Goal: Task Accomplishment & Management: Complete application form

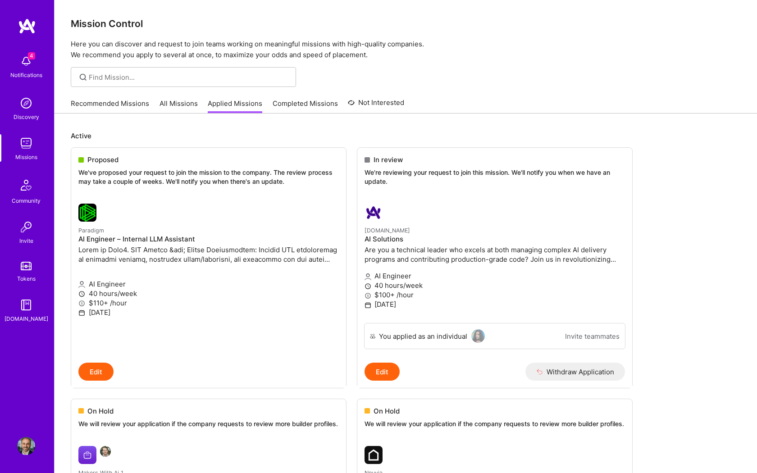
click at [178, 100] on link "All Missions" at bounding box center [179, 106] width 38 height 15
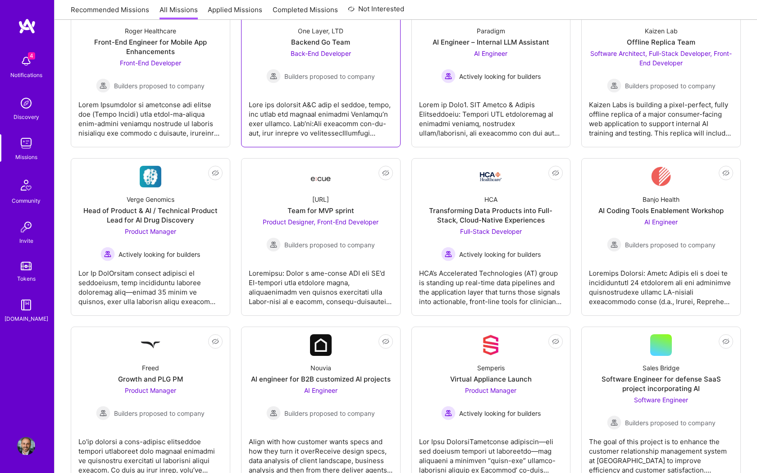
scroll to position [520, 0]
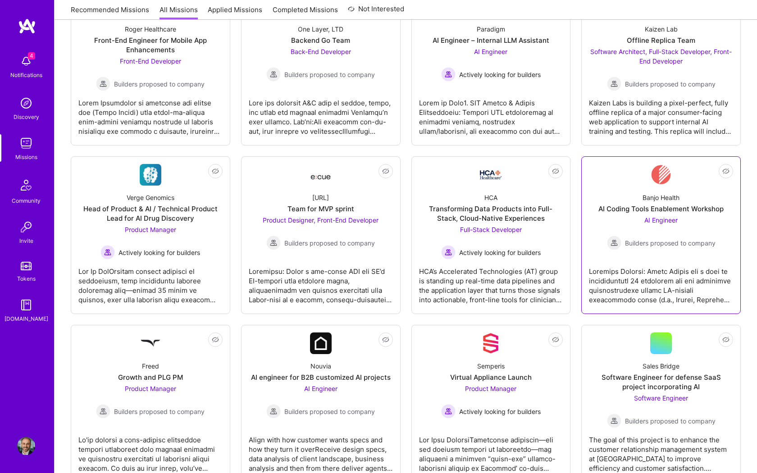
click at [653, 217] on span "AI Engineer" at bounding box center [660, 220] width 33 height 8
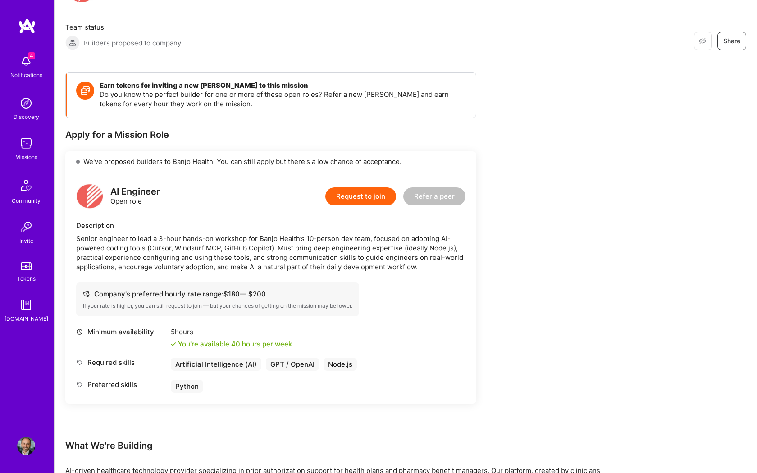
scroll to position [61, 0]
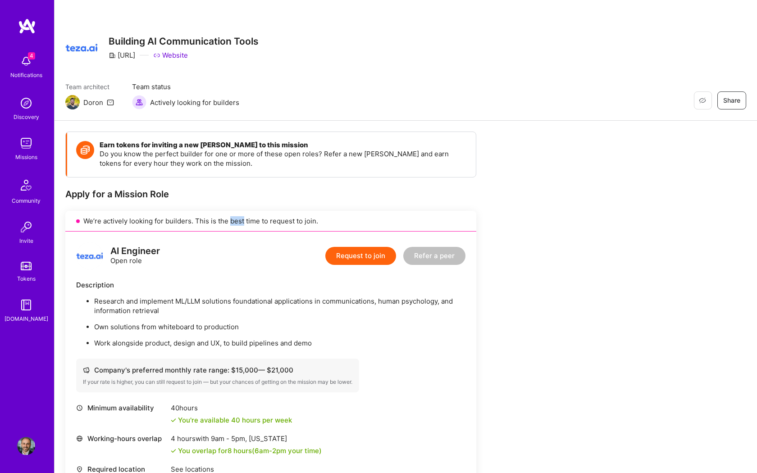
click at [348, 255] on button "Request to join" at bounding box center [360, 256] width 71 height 18
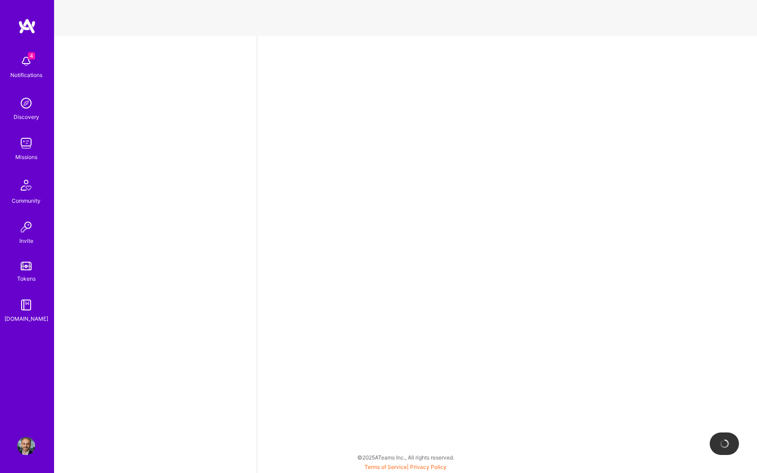
select select "US"
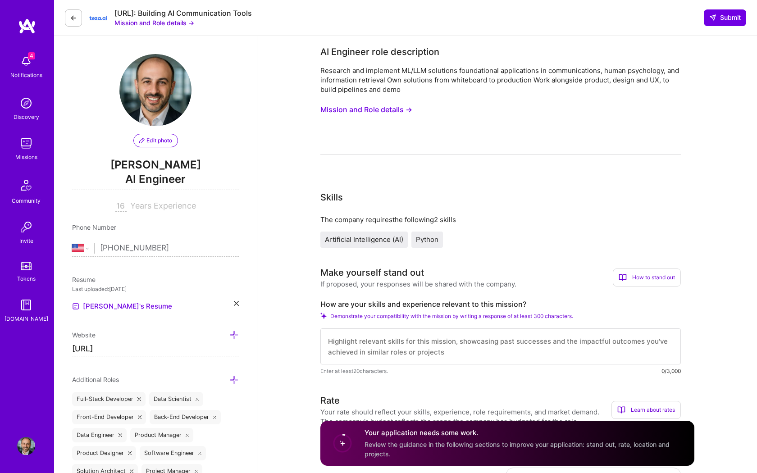
click at [404, 112] on button "Mission and Role details →" at bounding box center [366, 109] width 92 height 17
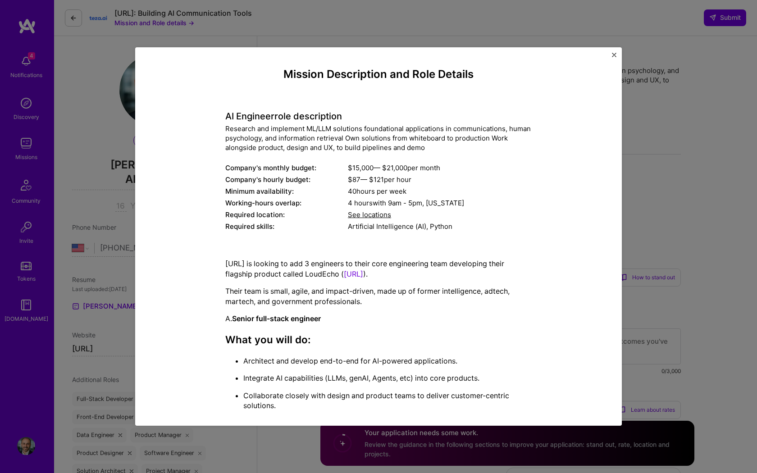
click at [283, 73] on h4 "Mission Description and Role Details" at bounding box center [378, 74] width 306 height 13
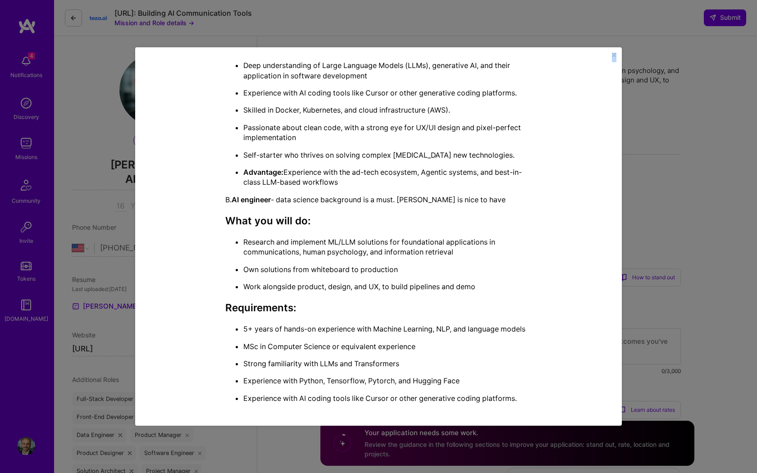
scroll to position [592, 0]
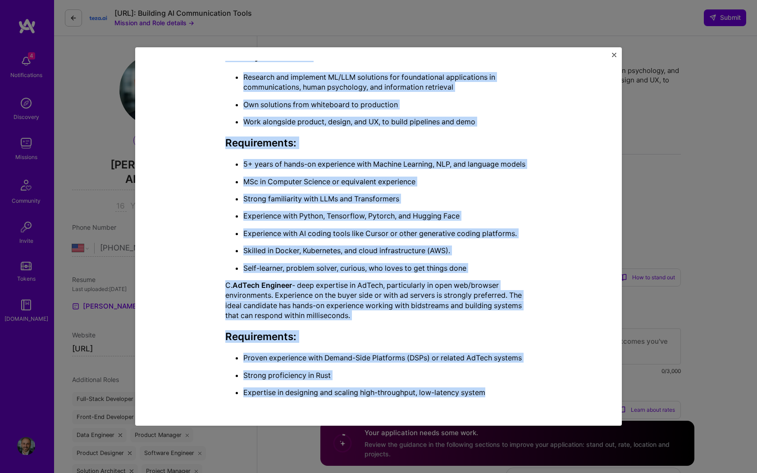
drag, startPoint x: 283, startPoint y: 73, endPoint x: 507, endPoint y: 399, distance: 395.5
copy div "Mission Description and Role Details AI Engineer role description Research and …"
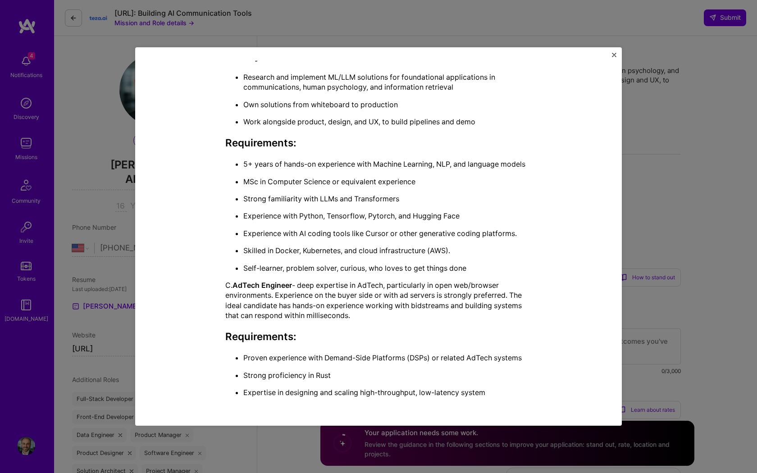
click at [680, 124] on div "Mission Description and Role Details AI Engineer role description Research and …" at bounding box center [378, 236] width 757 height 473
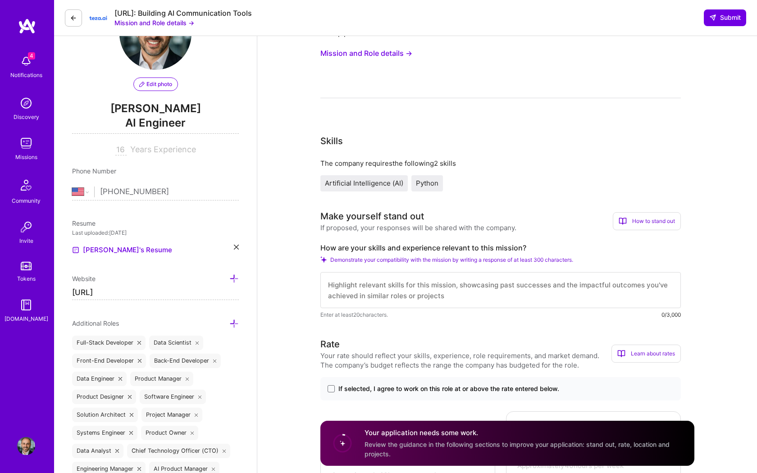
scroll to position [105, 0]
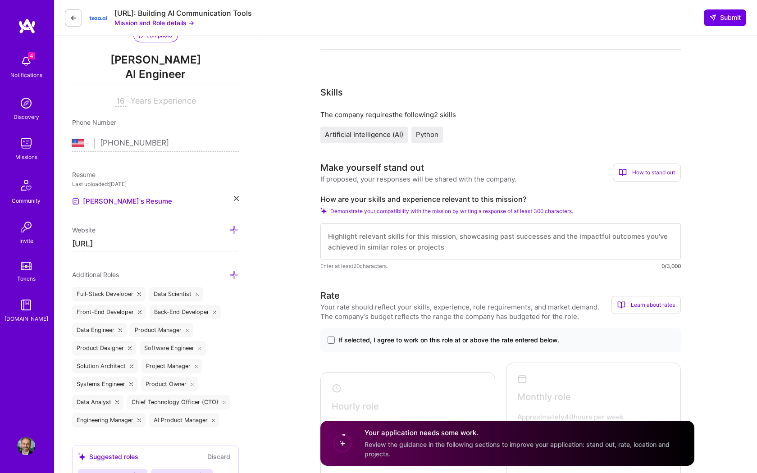
click at [411, 244] on textarea at bounding box center [500, 242] width 361 height 36
paste textarea "I believe I’m a strong fit for this role because I’ve spent the last several ye…"
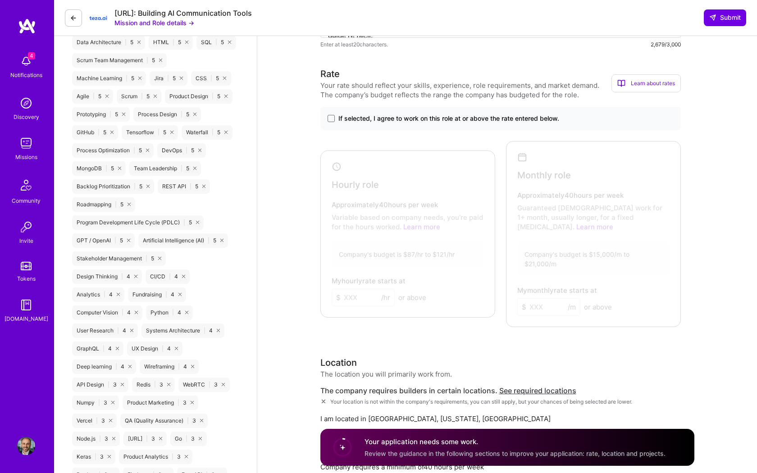
scroll to position [683, 0]
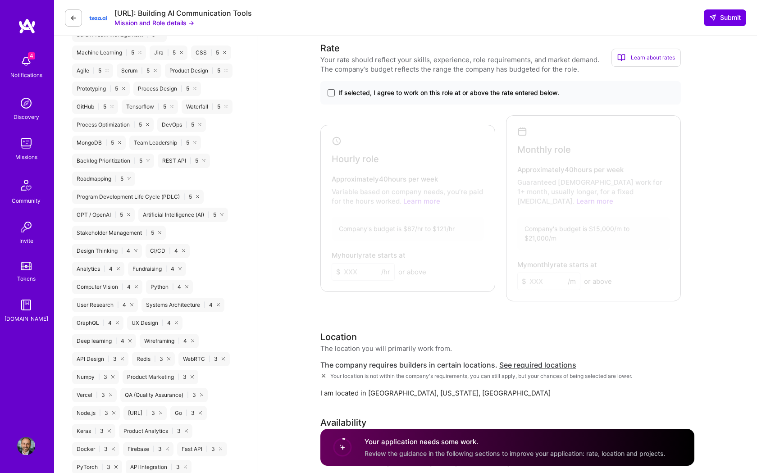
type textarea "I believe I’m a strong fit for this role because I’ve spent the last several ye…"
click at [330, 91] on span at bounding box center [331, 92] width 7 height 7
click at [0, 0] on input "If selected, I agree to work on this role at or above the rate entered below." at bounding box center [0, 0] width 0 height 0
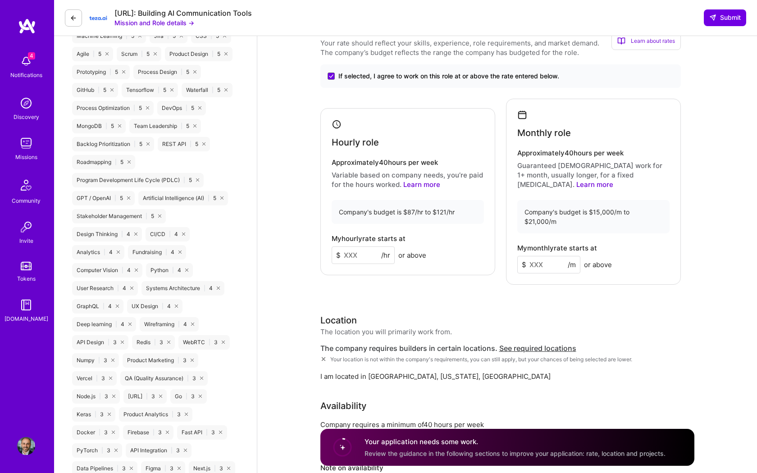
scroll to position [700, 0]
click at [363, 248] on input at bounding box center [363, 255] width 63 height 18
type input "120"
click at [542, 255] on input at bounding box center [548, 264] width 63 height 18
type input "17000"
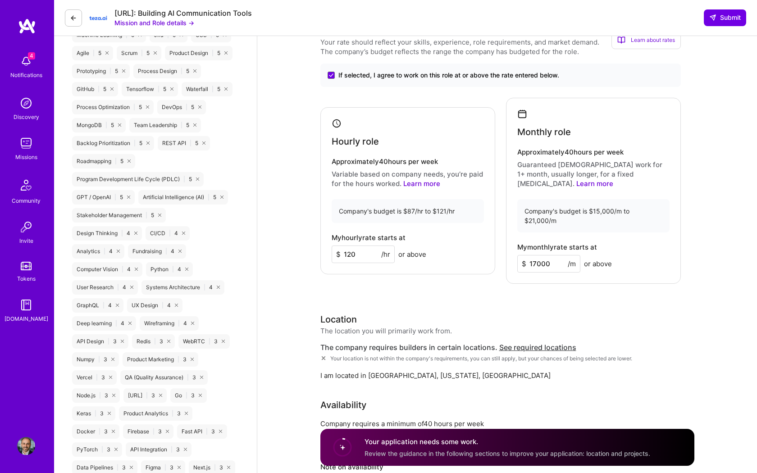
drag, startPoint x: 355, startPoint y: 244, endPoint x: 348, endPoint y: 244, distance: 7.2
click at [348, 246] on input "120" at bounding box center [363, 255] width 63 height 18
type input "110"
click at [489, 288] on div "Rate Your rate should reflect your skills, experience, role requirements, and m…" at bounding box center [507, 275] width 374 height 502
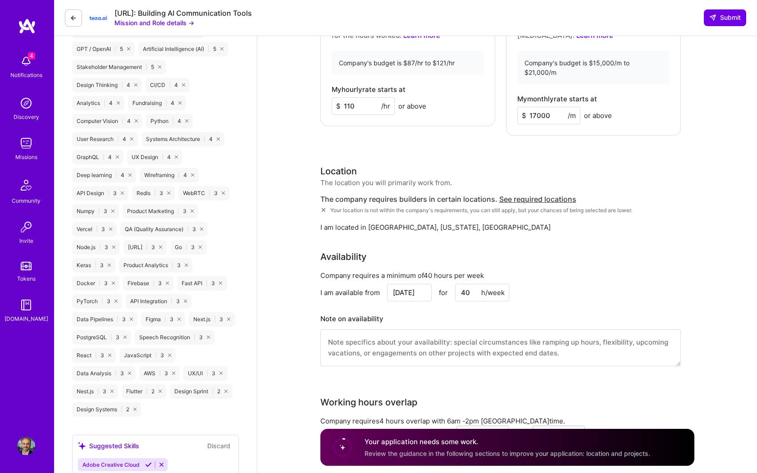
scroll to position [850, 0]
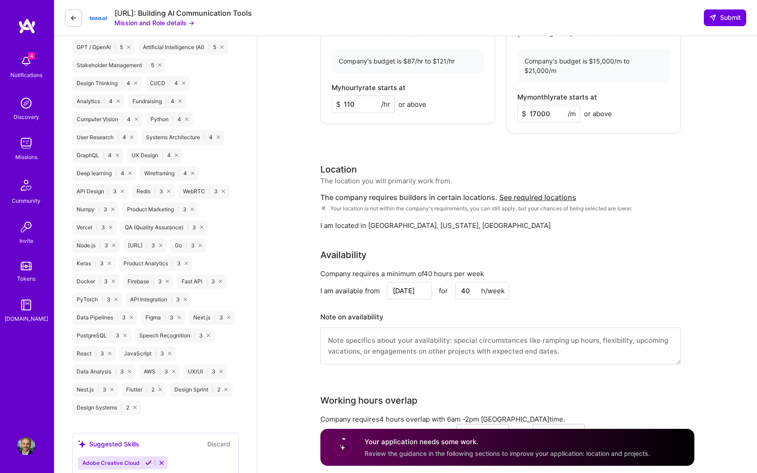
click at [507, 193] on span "See required locations" at bounding box center [537, 197] width 77 height 9
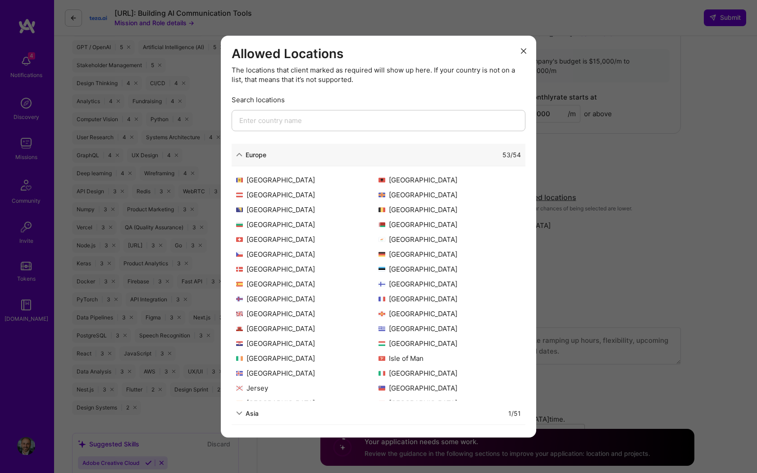
click at [325, 123] on input "modal" at bounding box center [379, 120] width 294 height 21
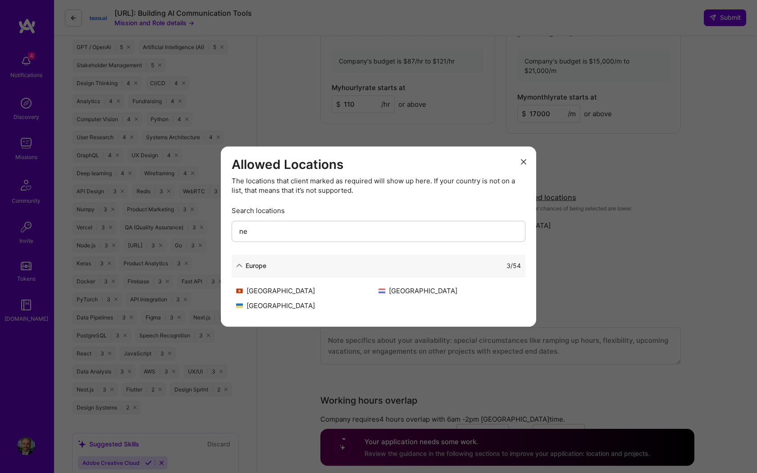
type input "n"
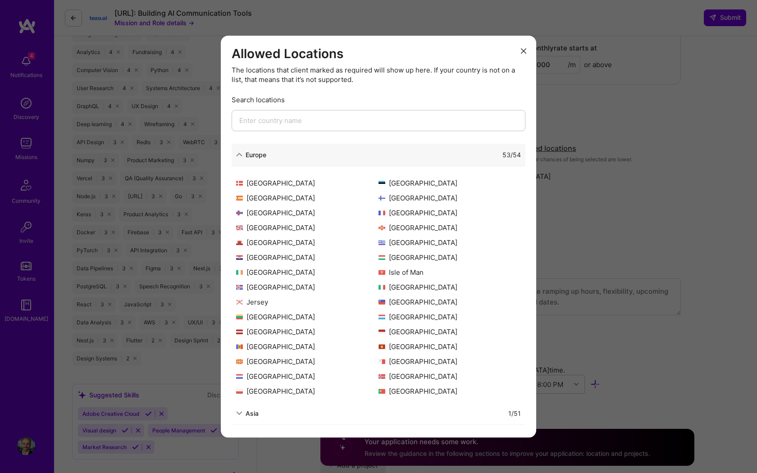
scroll to position [0, 0]
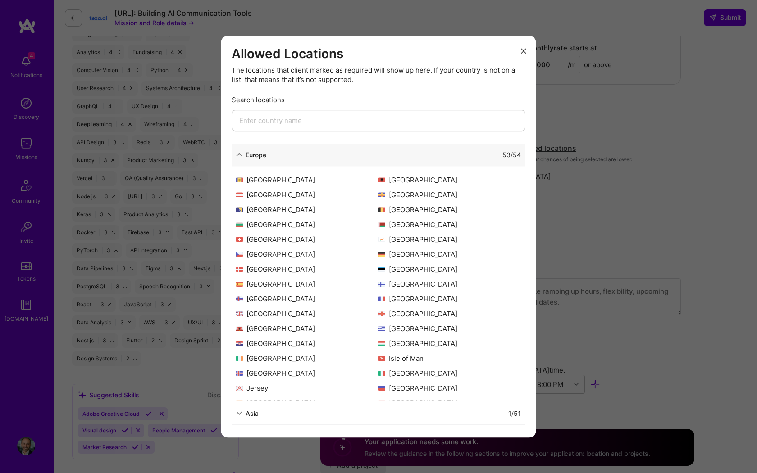
click at [241, 154] on icon "modal" at bounding box center [239, 154] width 6 height 6
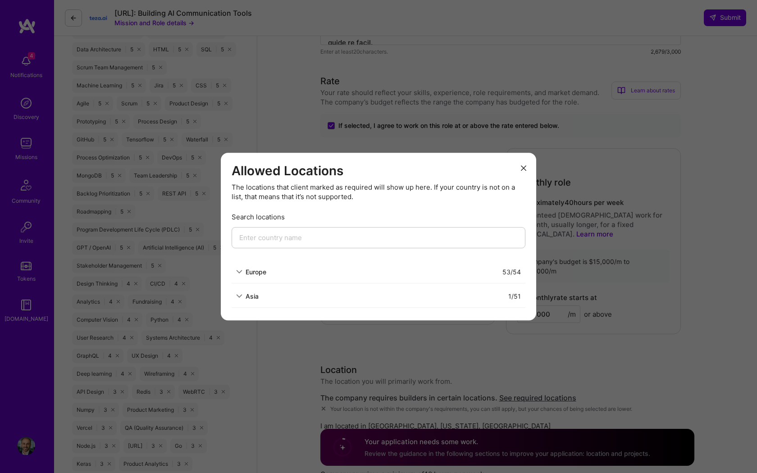
scroll to position [626, 0]
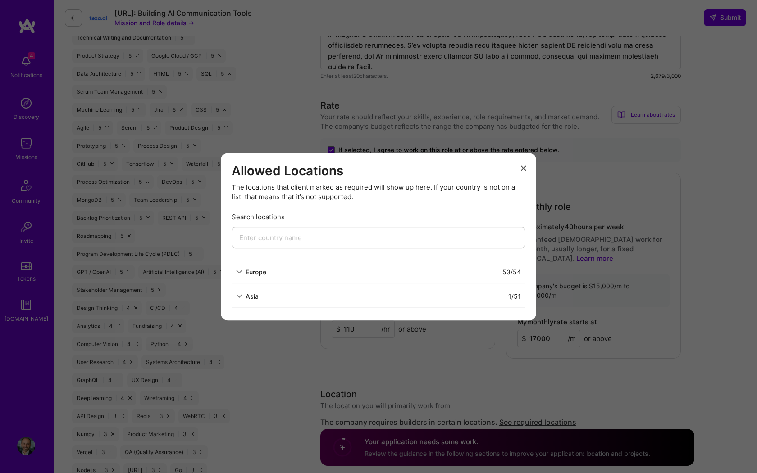
click at [525, 167] on icon "modal" at bounding box center [523, 167] width 5 height 5
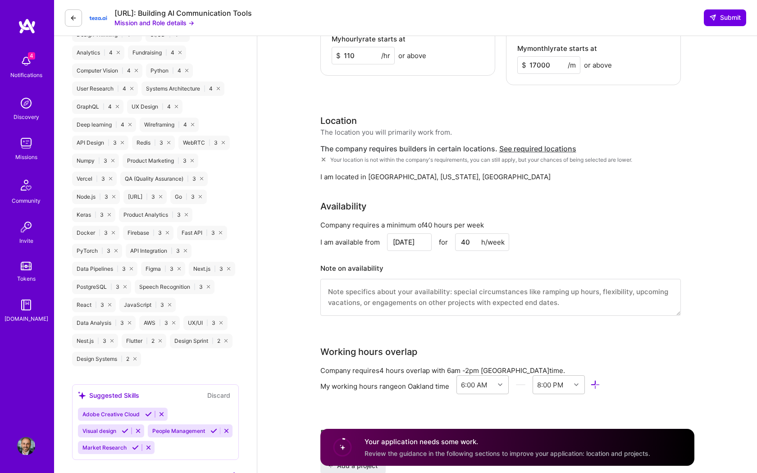
scroll to position [898, 0]
click at [352, 174] on span "I am located in" at bounding box center [343, 178] width 46 height 9
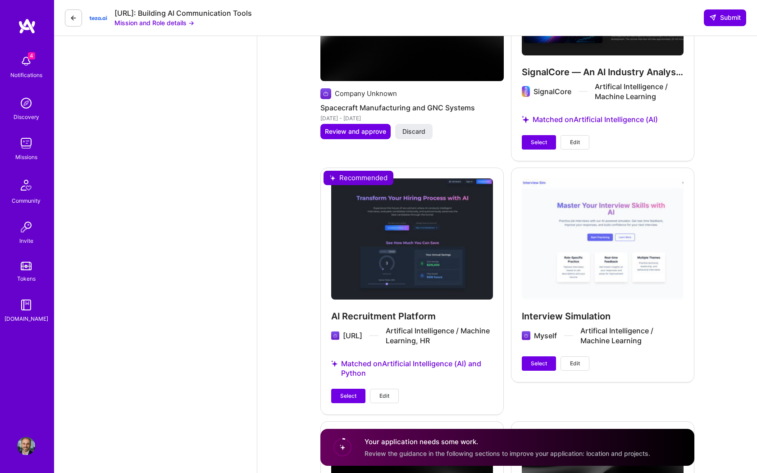
scroll to position [2215, 0]
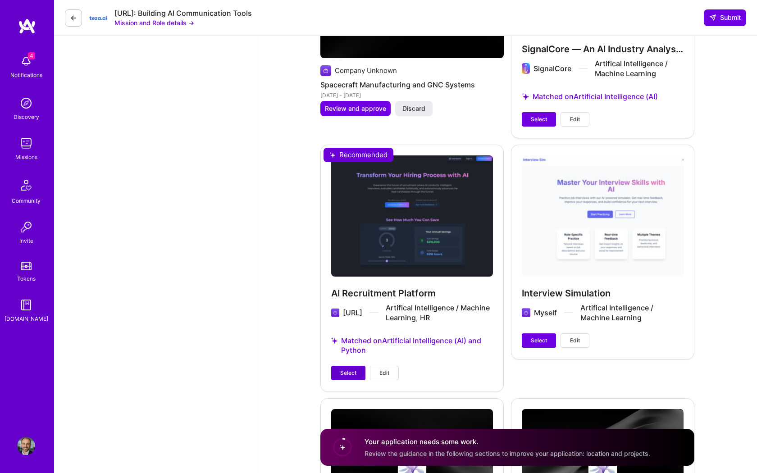
click at [355, 369] on span "Select" at bounding box center [348, 373] width 16 height 8
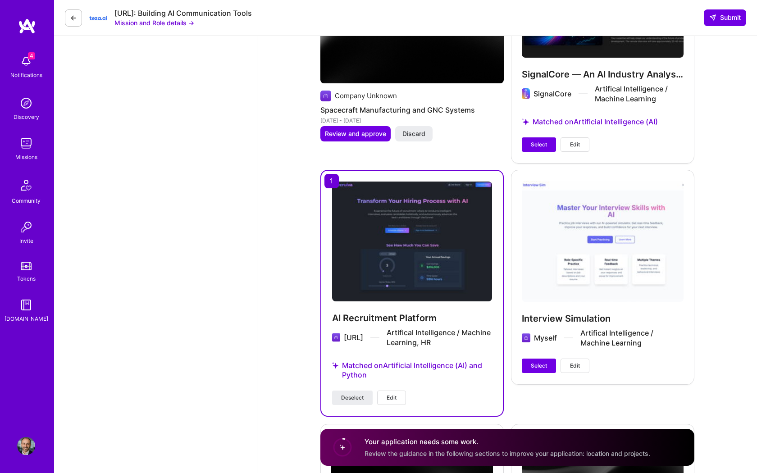
scroll to position [2038, 0]
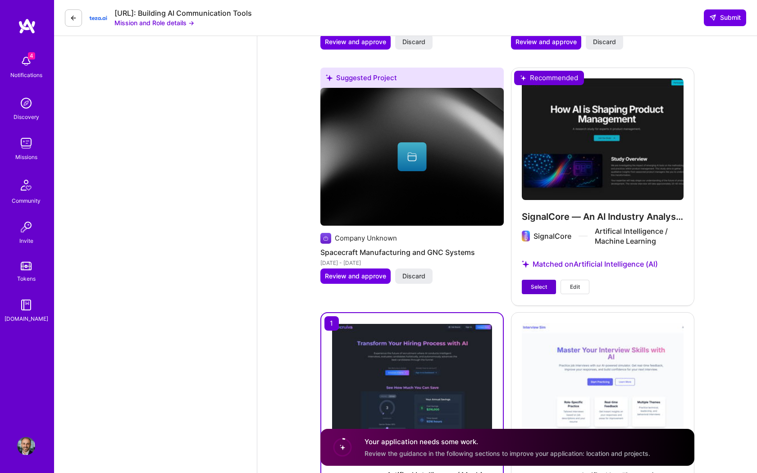
click at [536, 283] on span "Select" at bounding box center [539, 287] width 16 height 8
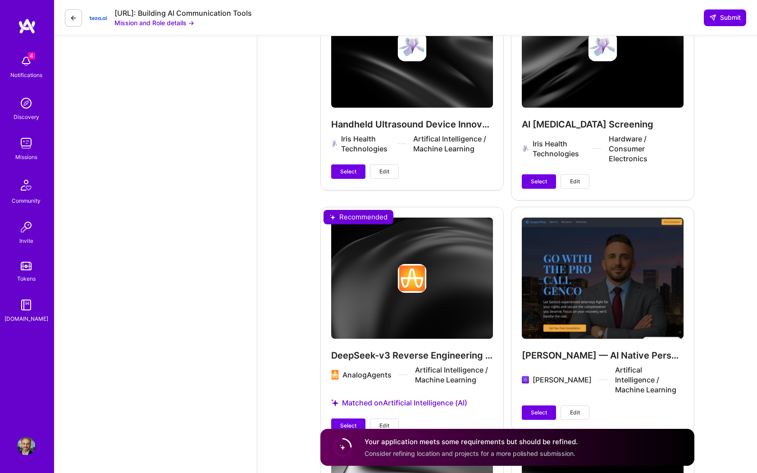
scroll to position [2750, 0]
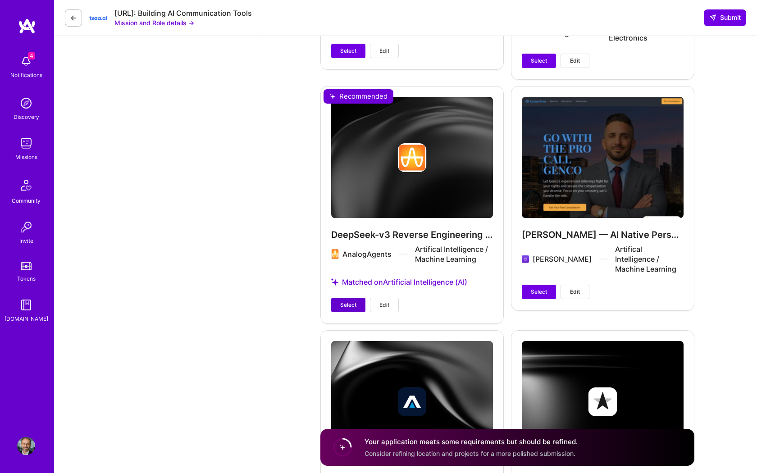
click at [341, 301] on span "Select" at bounding box center [348, 305] width 16 height 8
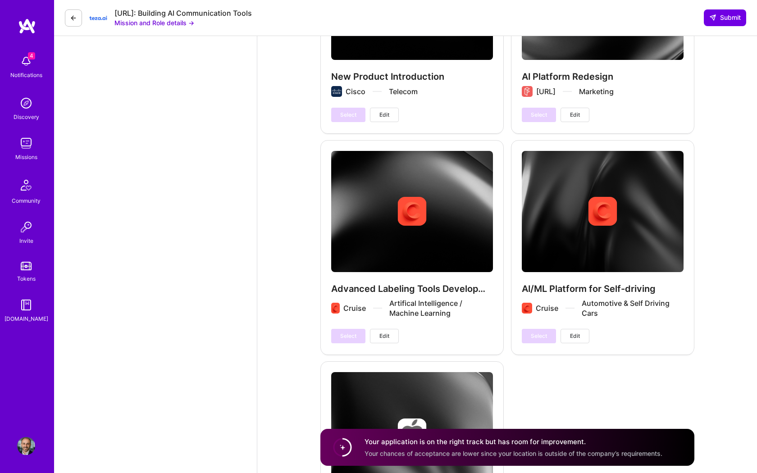
scroll to position [3503, 0]
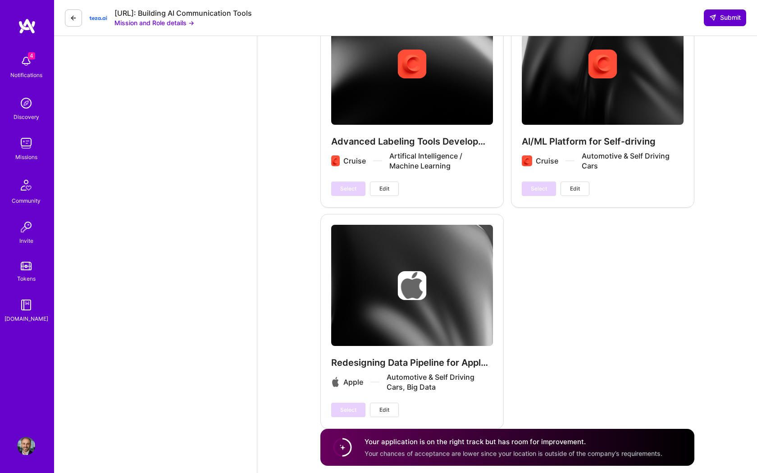
click at [720, 19] on span "Submit" at bounding box center [725, 17] width 32 height 9
click at [721, 19] on span "Submit" at bounding box center [725, 17] width 32 height 9
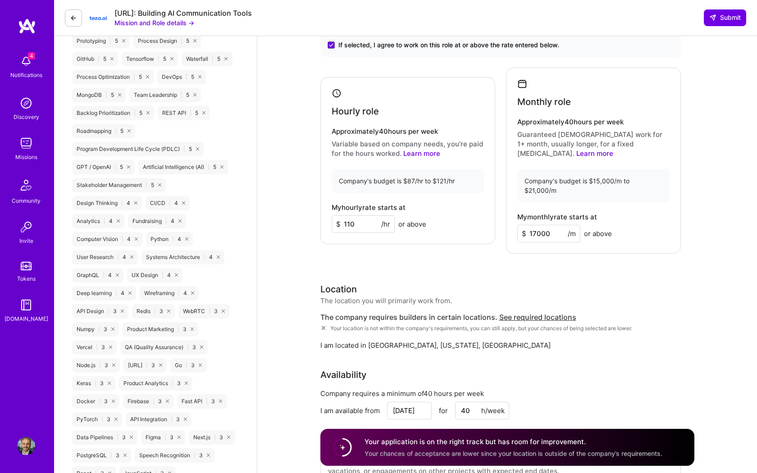
scroll to position [731, 0]
click at [485, 324] on span "Your location is not within the company's requirements, you can still apply, bu…" at bounding box center [481, 327] width 302 height 7
click at [447, 340] on div "I am located in Oakland, California, United States" at bounding box center [500, 344] width 361 height 9
click at [558, 312] on div "The company requires builders in certain locations. See required locations Your…" at bounding box center [500, 330] width 361 height 37
click at [496, 318] on div "The company requires builders in certain locations. See required locations Your…" at bounding box center [500, 330] width 361 height 37
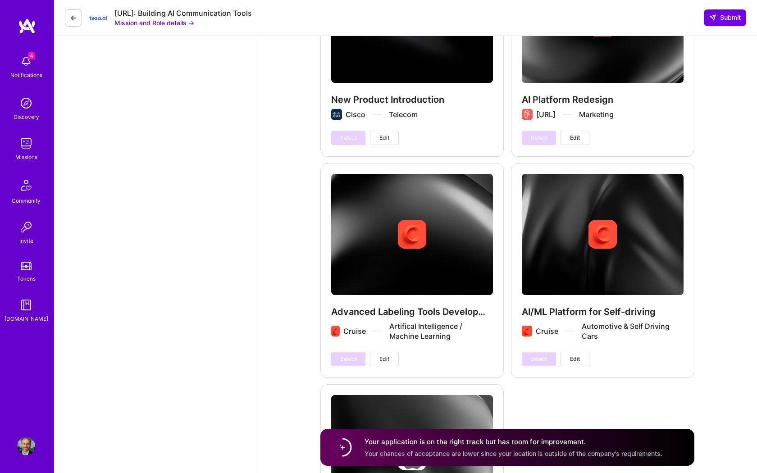
scroll to position [3503, 0]
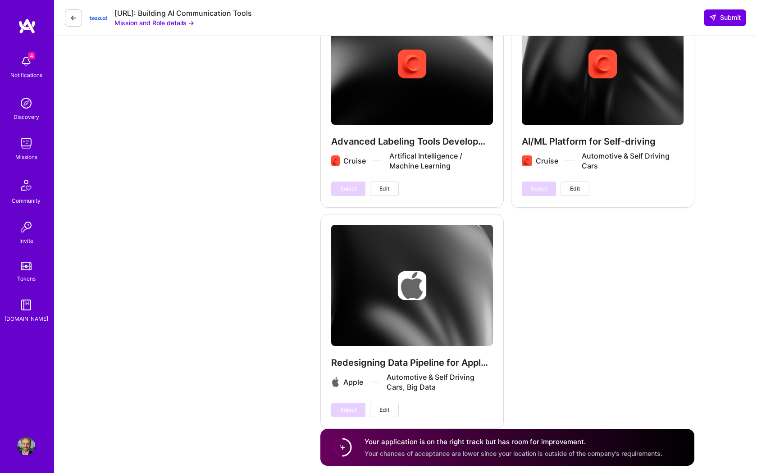
click at [350, 441] on icon at bounding box center [342, 447] width 23 height 23
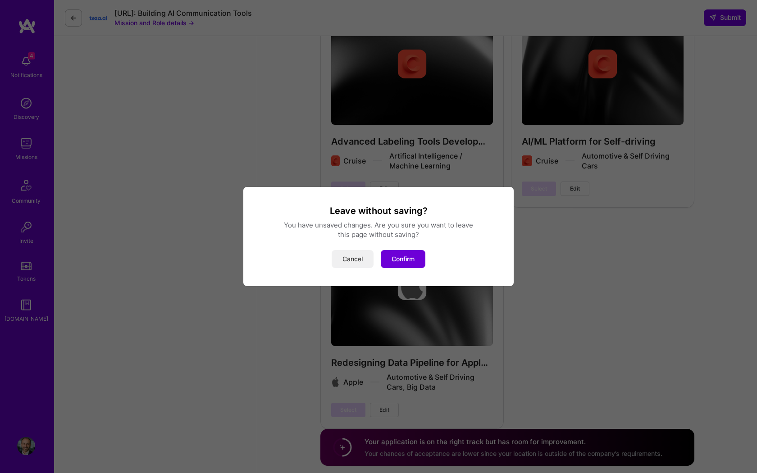
click at [350, 255] on button "Cancel" at bounding box center [353, 259] width 42 height 18
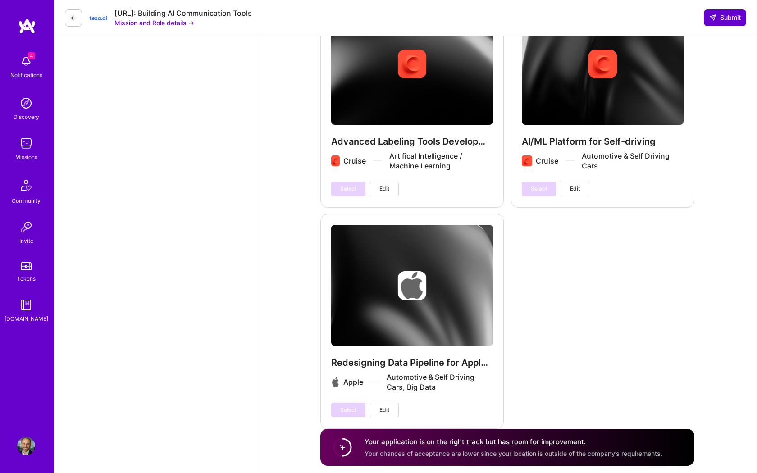
click at [726, 17] on span "Submit" at bounding box center [725, 17] width 32 height 9
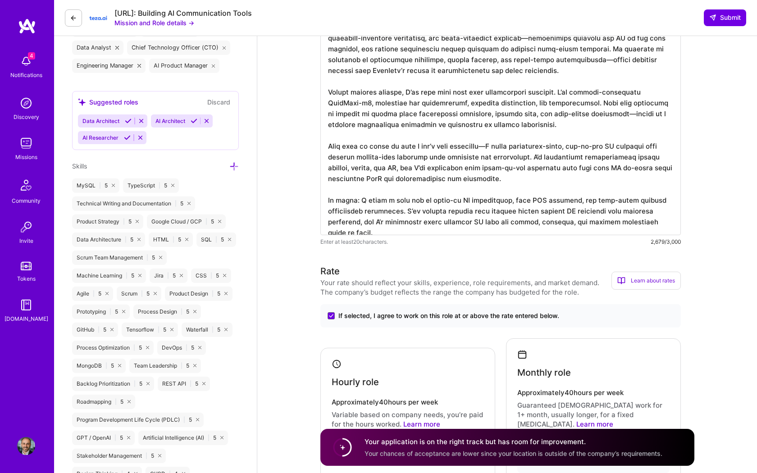
scroll to position [0, 0]
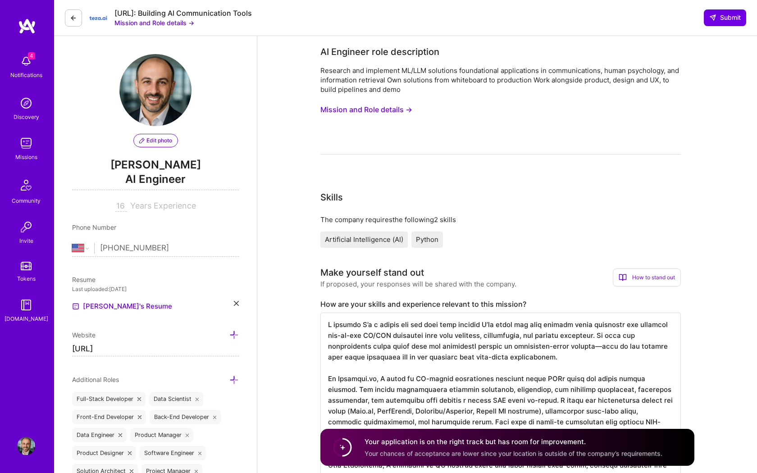
click at [73, 18] on icon at bounding box center [73, 17] width 7 height 7
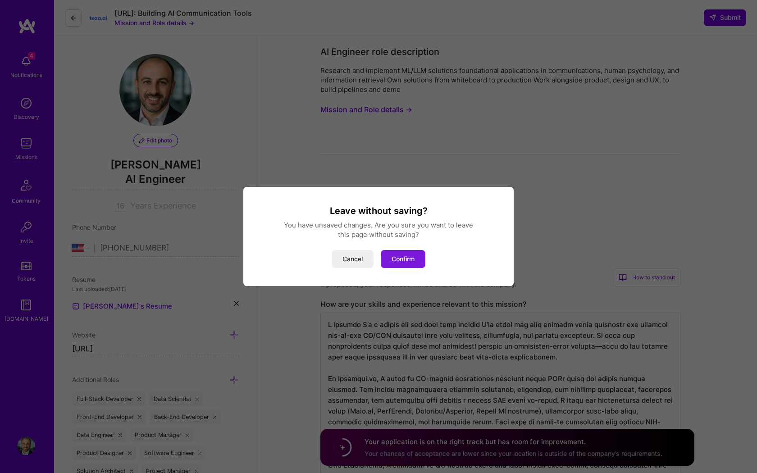
click at [404, 258] on button "Confirm" at bounding box center [403, 259] width 45 height 18
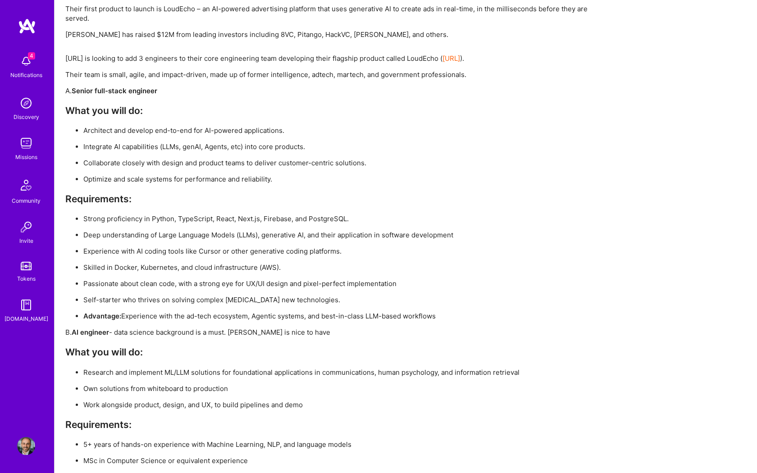
scroll to position [1534, 0]
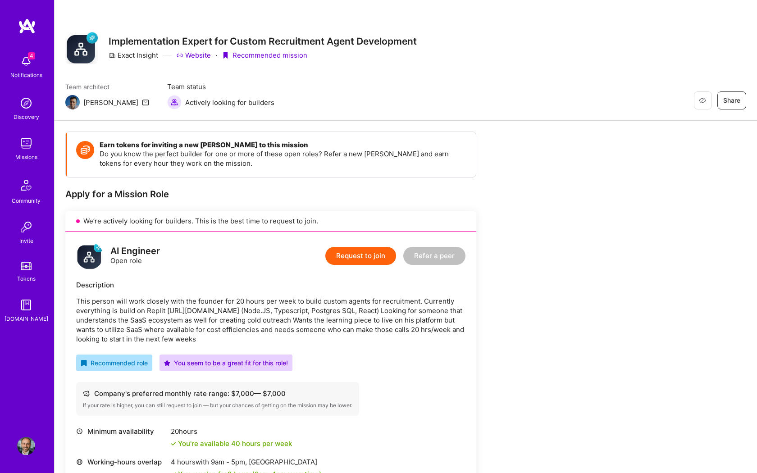
click at [351, 254] on button "Request to join" at bounding box center [360, 256] width 71 height 18
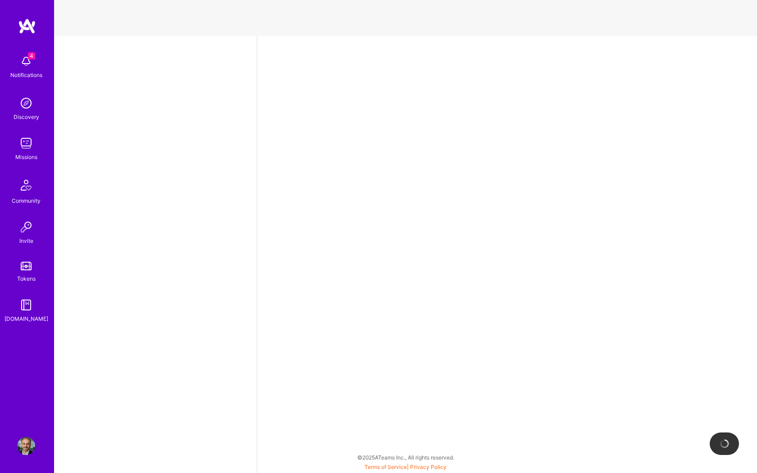
select select "US"
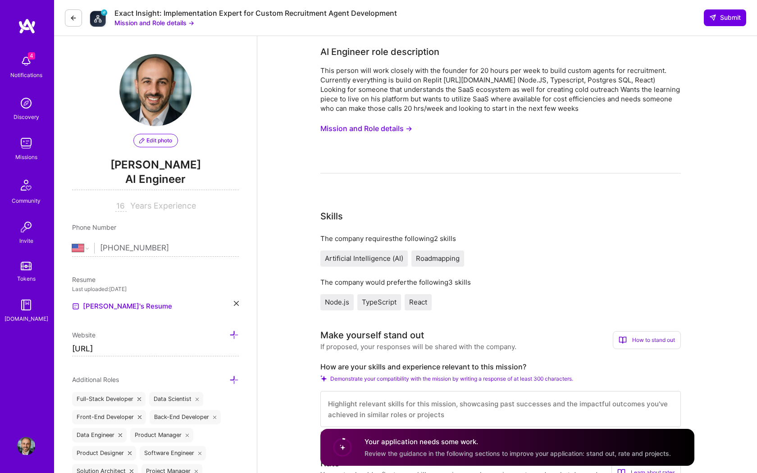
click at [406, 128] on button "Mission and Role details →" at bounding box center [366, 128] width 92 height 17
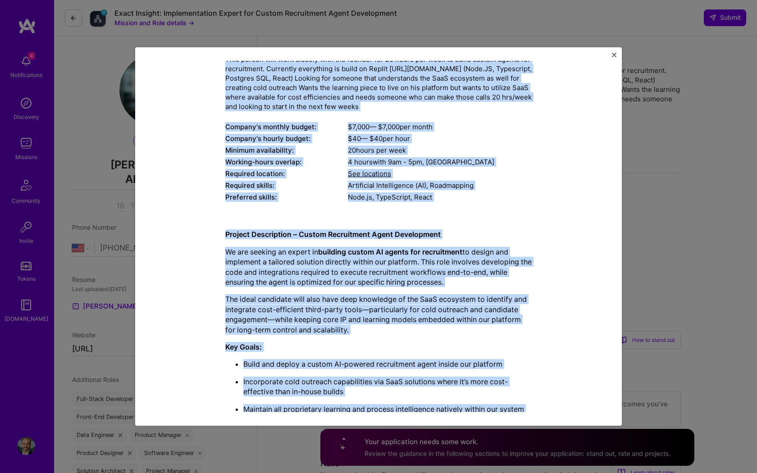
scroll to position [113, 0]
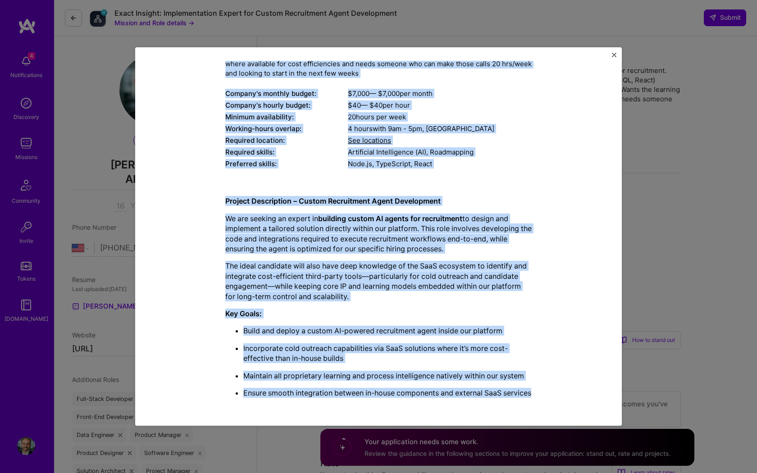
copy div "Mission Description and Role Details AI Engineer role description This person w…"
drag, startPoint x: 286, startPoint y: 73, endPoint x: 365, endPoint y: 397, distance: 333.6
click at [365, 397] on div "Mission Description and Role Details AI Engineer role description This person w…" at bounding box center [378, 185] width 306 height 440
click at [613, 57] on img "Close" at bounding box center [614, 55] width 5 height 5
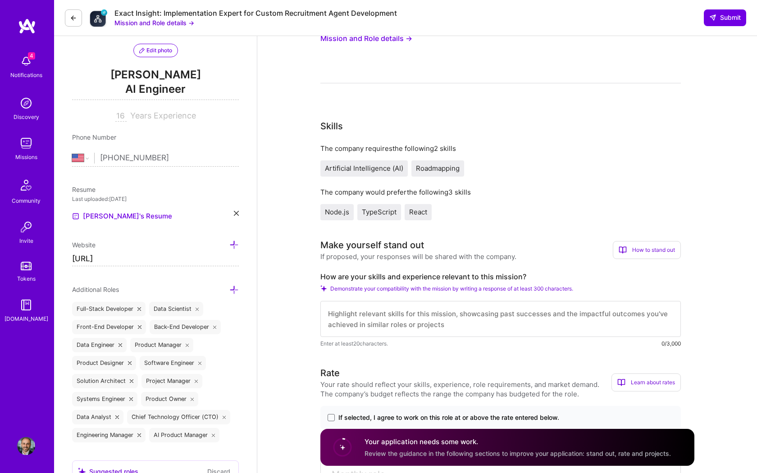
scroll to position [164, 0]
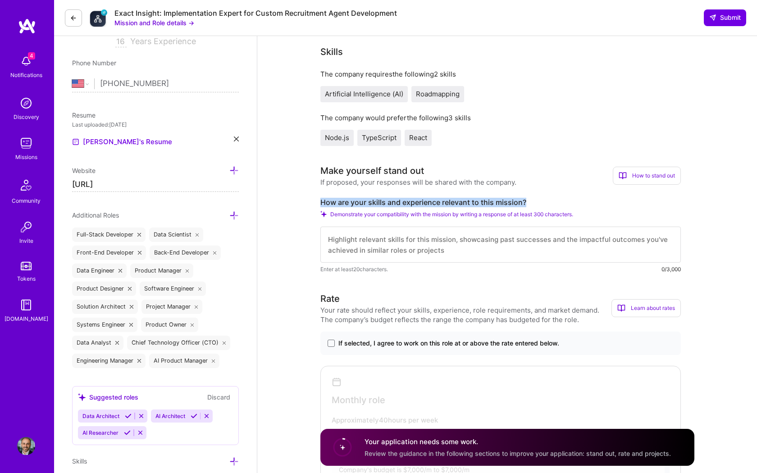
drag, startPoint x: 322, startPoint y: 201, endPoint x: 644, endPoint y: 203, distance: 321.8
click at [644, 203] on label "How are your skills and experience relevant to this mission?" at bounding box center [500, 202] width 361 height 9
copy label "How are your skills and experience relevant to this mission?"
click at [436, 238] on textarea at bounding box center [500, 245] width 361 height 36
paste textarea "My skills and experience are a strong match for this mission because I’ve spent…"
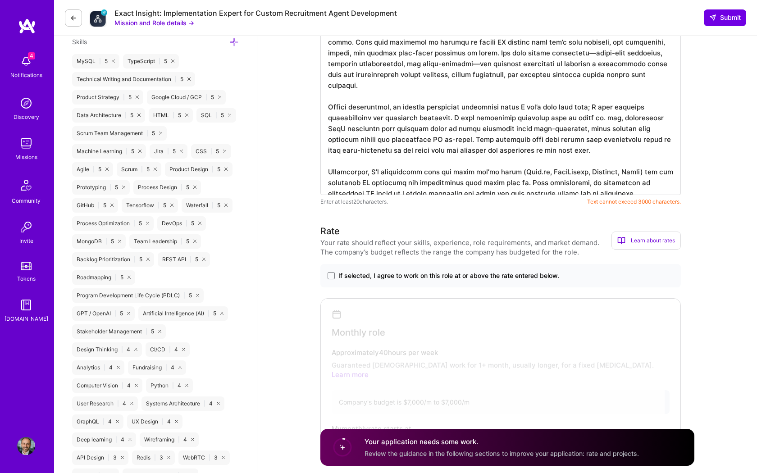
scroll to position [1, 0]
type textarea "My skills and experience are a strong match for this mission because I’ve spent…"
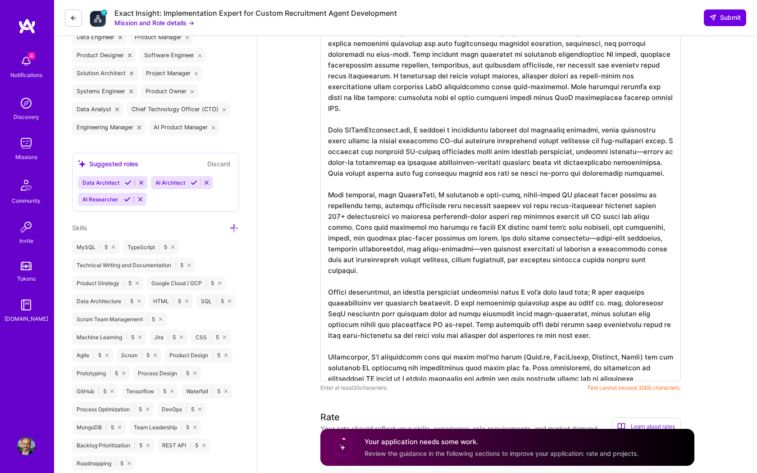
scroll to position [381, 0]
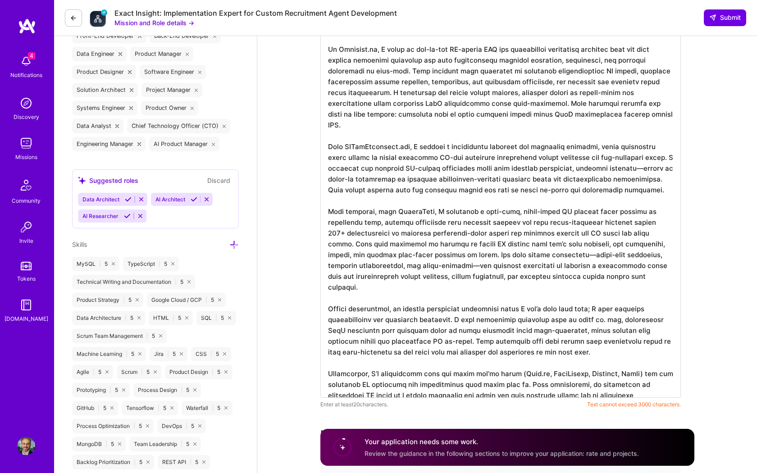
click at [441, 220] on textarea at bounding box center [500, 196] width 361 height 404
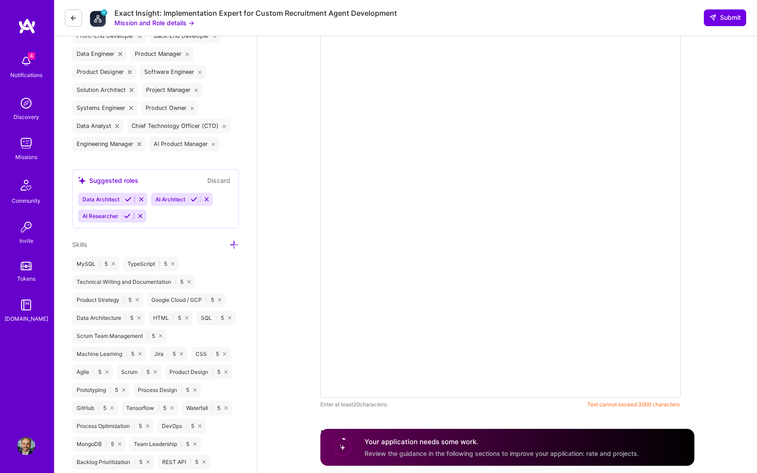
scroll to position [0, 0]
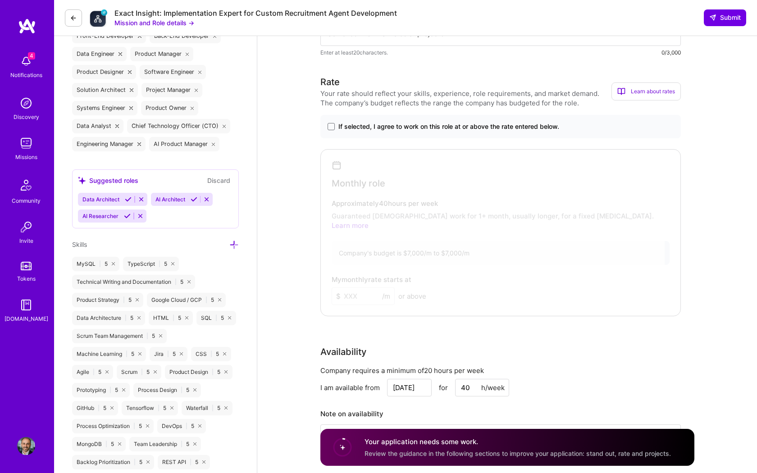
paste textarea "I’ve been focused on building AI agents for recruitment and research, so this m…"
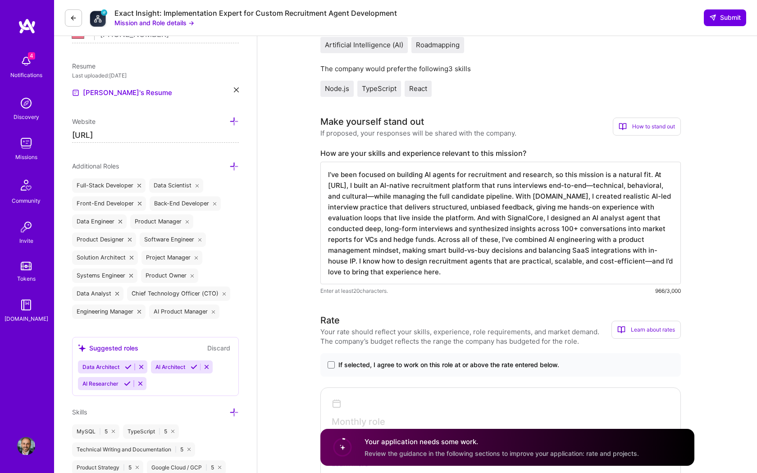
scroll to position [238, 0]
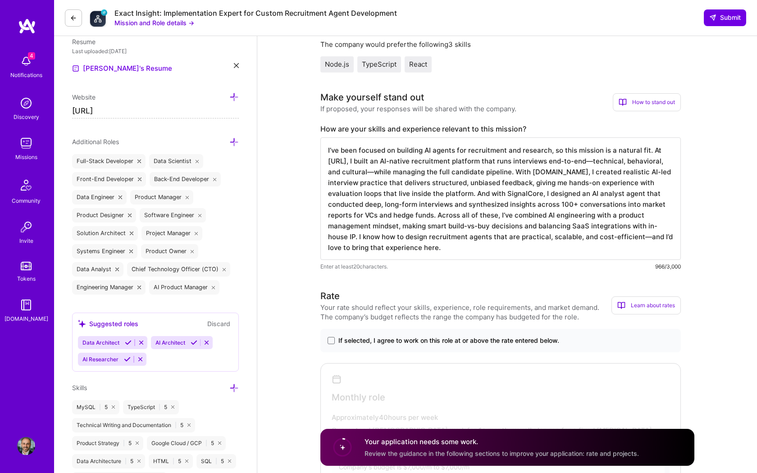
click at [523, 216] on textarea "I’ve been focused on building AI agents for recruitment and research, so this m…" at bounding box center [500, 198] width 361 height 123
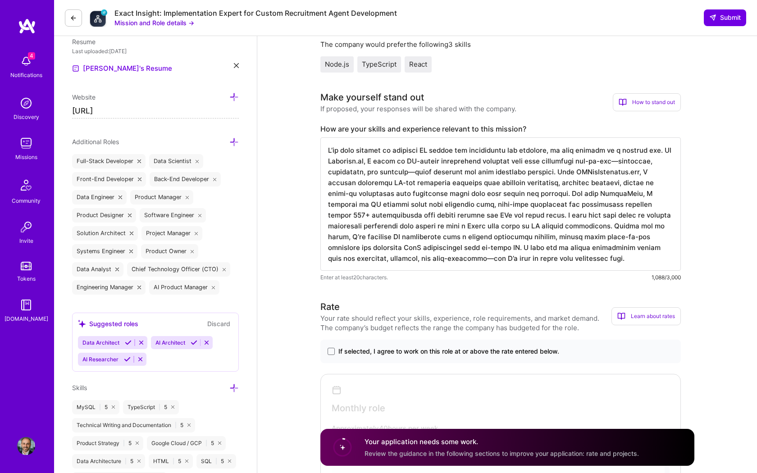
click at [533, 225] on textarea at bounding box center [500, 203] width 361 height 133
click at [535, 227] on textarea at bounding box center [500, 203] width 361 height 133
click at [482, 231] on textarea at bounding box center [500, 203] width 361 height 133
click at [544, 232] on textarea at bounding box center [500, 203] width 361 height 133
click at [543, 224] on textarea at bounding box center [500, 203] width 361 height 133
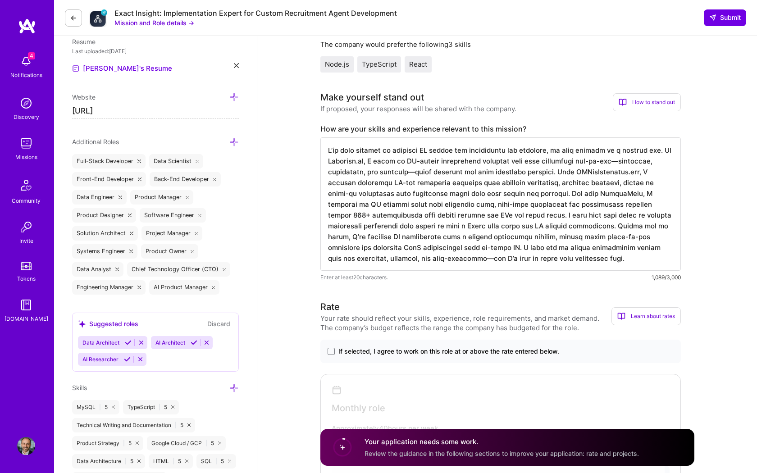
click at [412, 224] on textarea at bounding box center [500, 203] width 361 height 133
drag, startPoint x: 477, startPoint y: 227, endPoint x: 457, endPoint y: 229, distance: 20.4
click at [457, 229] on textarea at bounding box center [500, 203] width 361 height 133
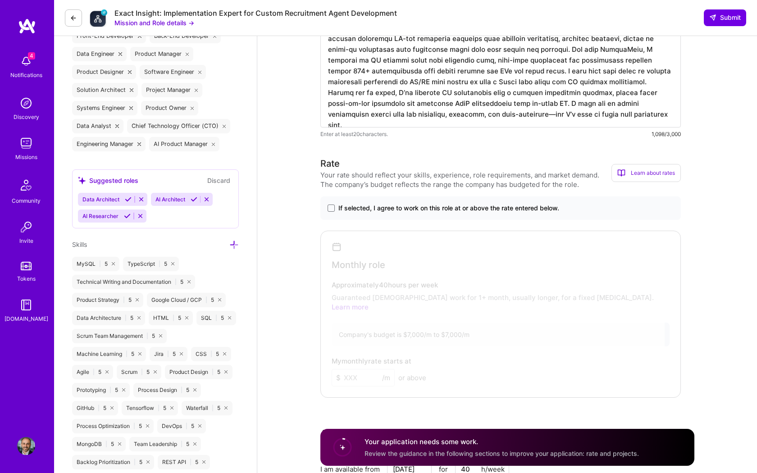
scroll to position [300, 0]
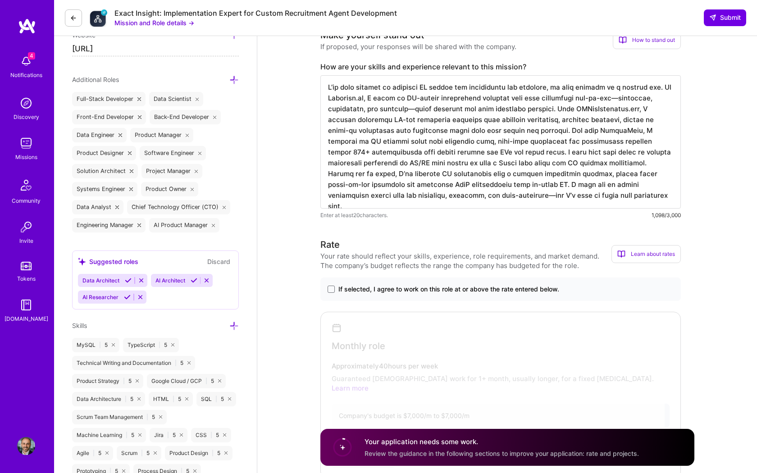
drag, startPoint x: 641, startPoint y: 195, endPoint x: 622, endPoint y: 197, distance: 19.1
click at [622, 197] on textarea at bounding box center [500, 141] width 361 height 133
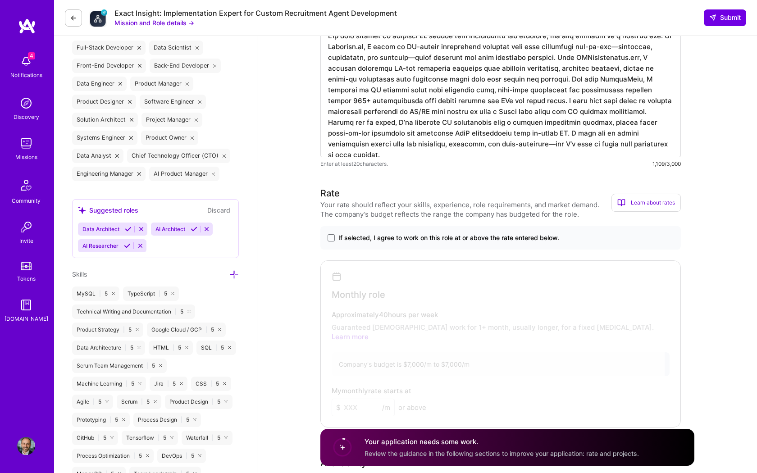
scroll to position [354, 0]
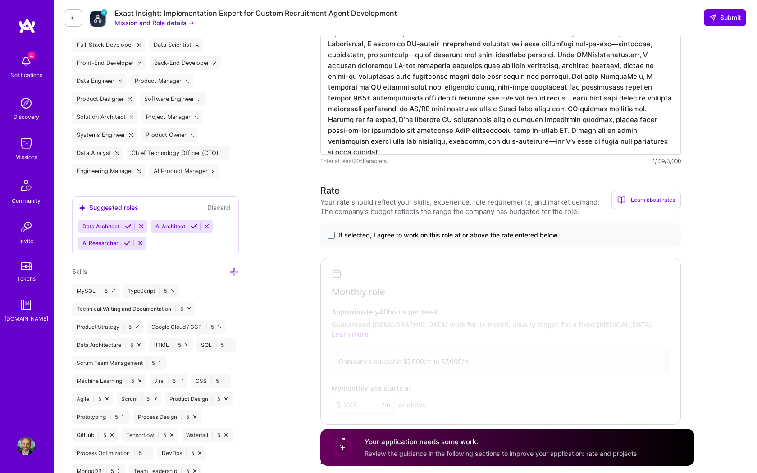
type textarea "I’ve been focused on building AI agents for recruitment and research, so this m…"
click at [336, 237] on label "If selected, I agree to work on this role at or above the rate entered below." at bounding box center [501, 235] width 346 height 9
click at [0, 0] on input "If selected, I agree to work on this role at or above the rate entered below." at bounding box center [0, 0] width 0 height 0
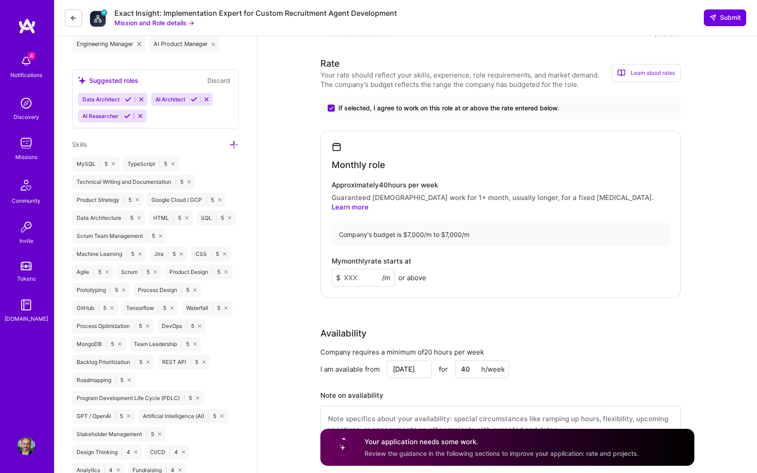
scroll to position [485, 0]
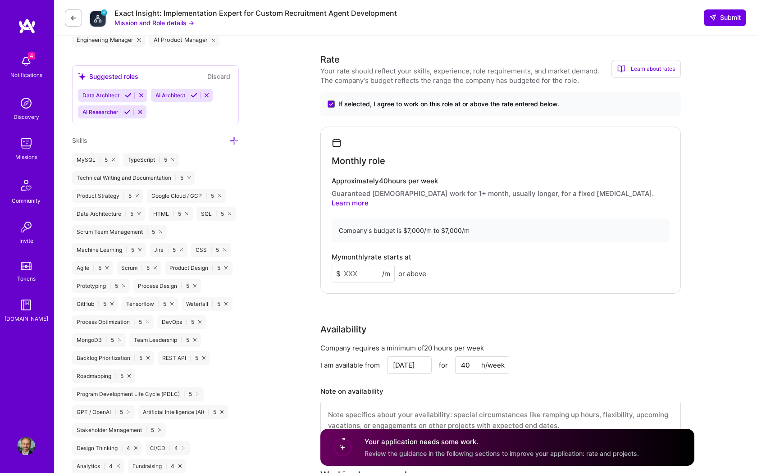
click at [365, 265] on input at bounding box center [363, 274] width 63 height 18
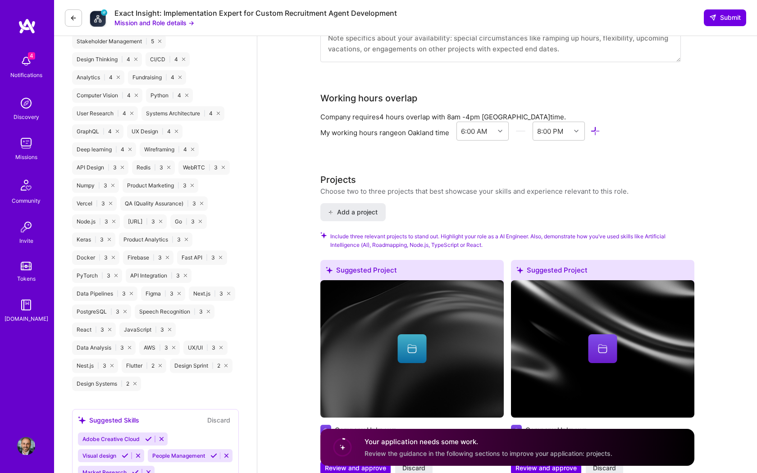
scroll to position [876, 0]
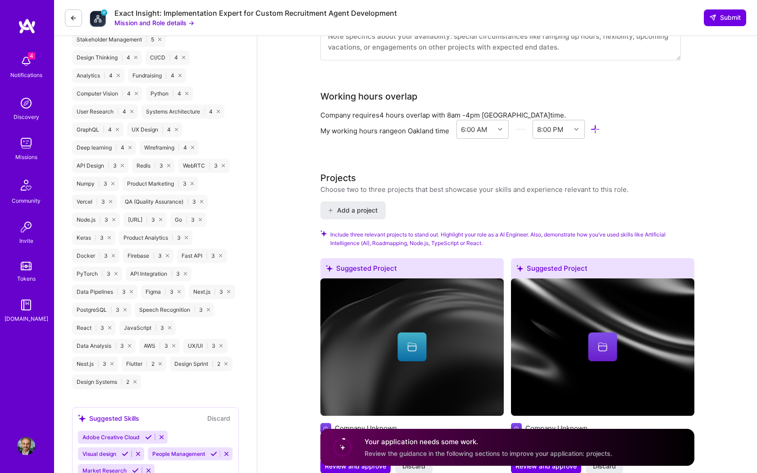
type input "7500"
click at [339, 286] on img at bounding box center [411, 347] width 183 height 137
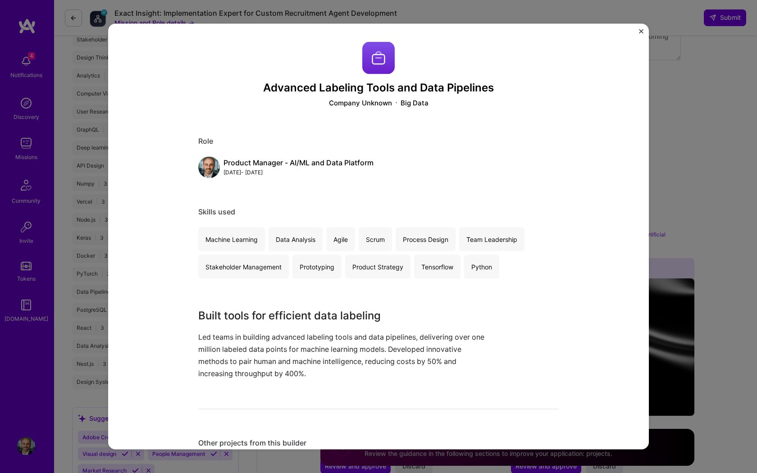
click at [265, 171] on div "Sep, 2018 - Jul, 2019" at bounding box center [299, 171] width 150 height 9
click at [252, 164] on div "Product Manager - AI/ML and Data Platform" at bounding box center [299, 162] width 150 height 9
click at [640, 32] on img "Close" at bounding box center [641, 31] width 5 height 5
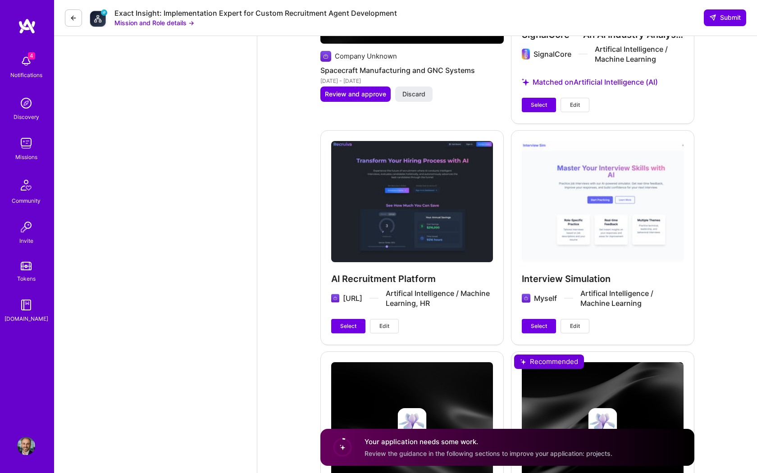
scroll to position [1959, 0]
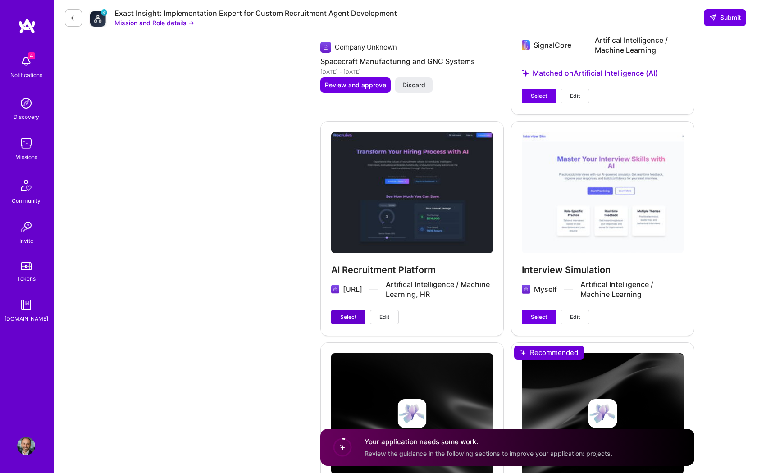
click at [348, 313] on span "Select" at bounding box center [348, 317] width 16 height 8
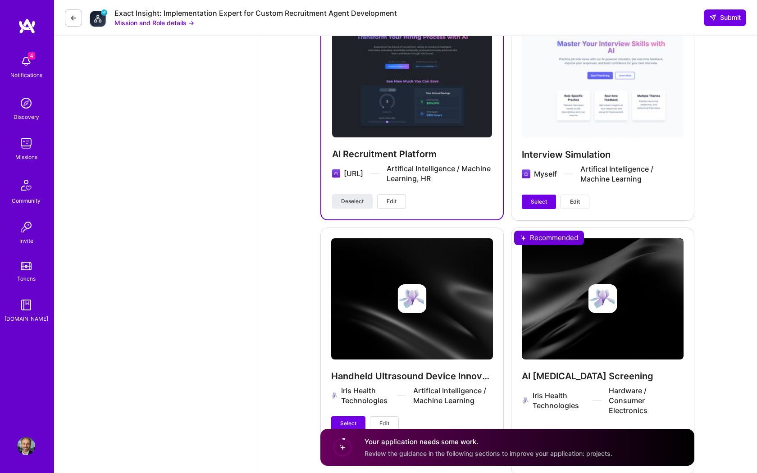
scroll to position [1987, 0]
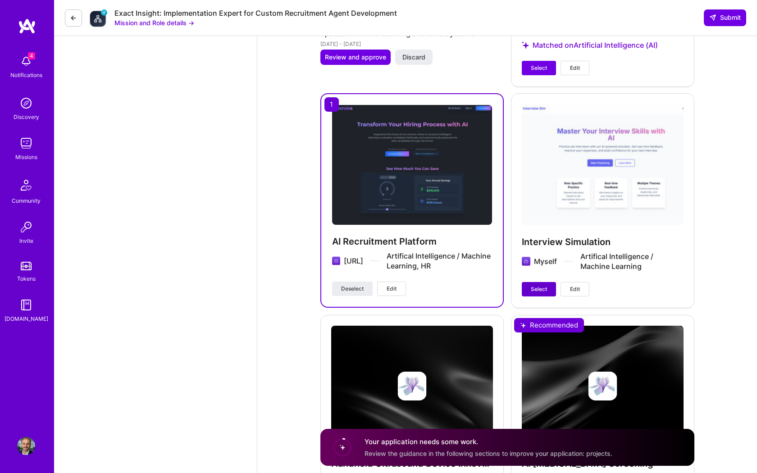
click at [540, 285] on span "Select" at bounding box center [539, 289] width 16 height 8
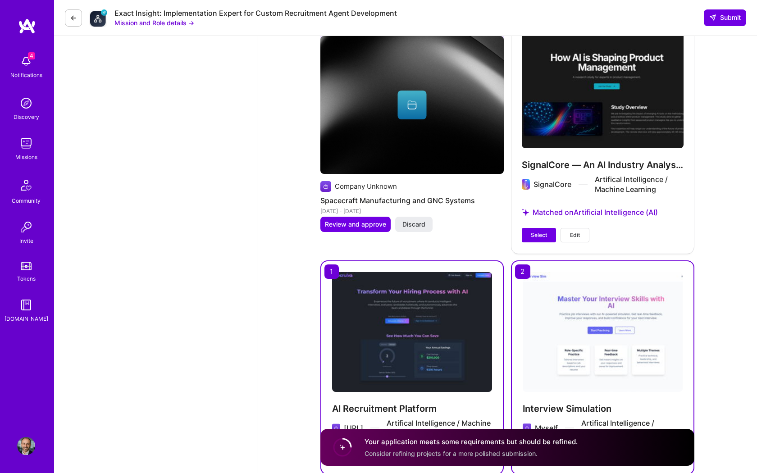
scroll to position [1797, 0]
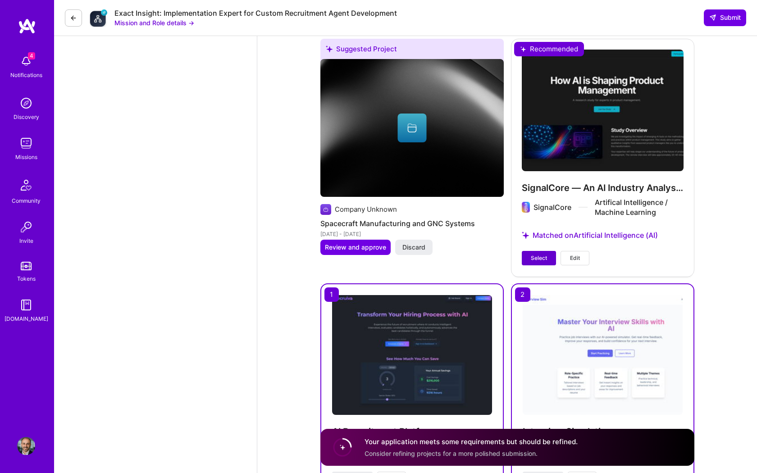
click at [538, 254] on button "Select" at bounding box center [539, 258] width 34 height 14
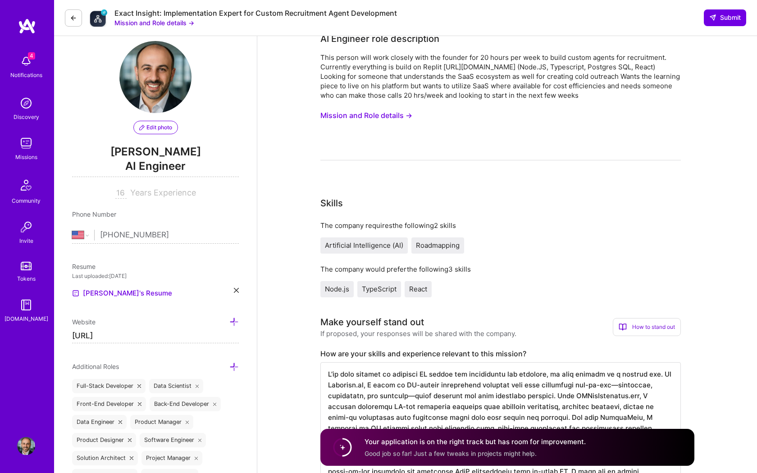
scroll to position [12, 0]
click at [659, 329] on div "How to stand out" at bounding box center [647, 328] width 68 height 18
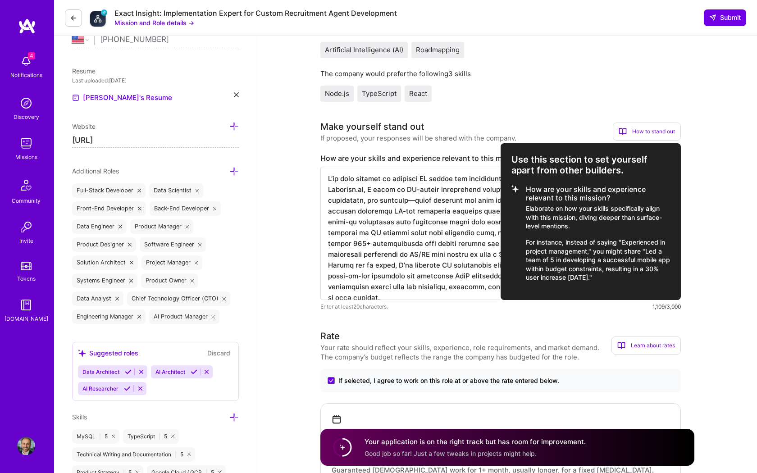
scroll to position [296, 0]
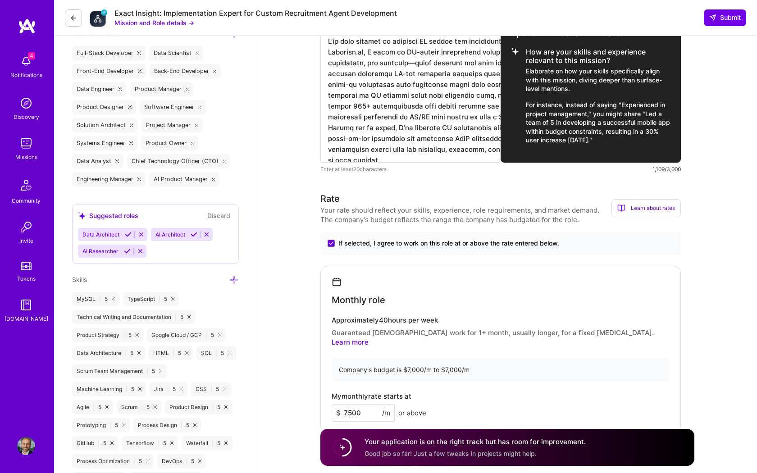
click at [712, 231] on div at bounding box center [378, 236] width 757 height 473
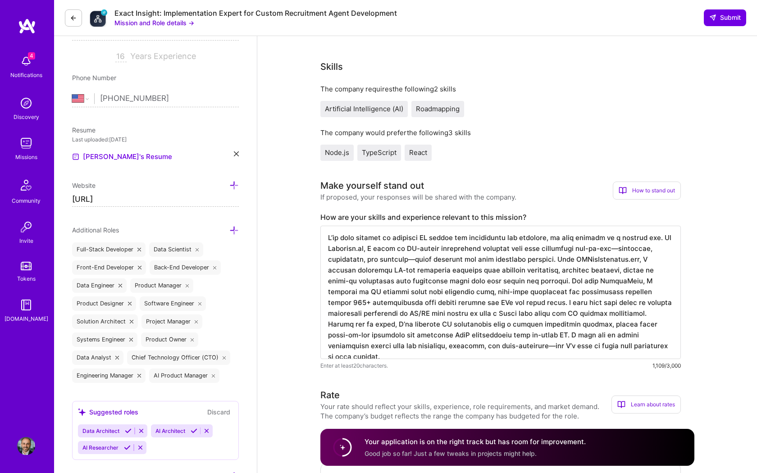
scroll to position [0, 0]
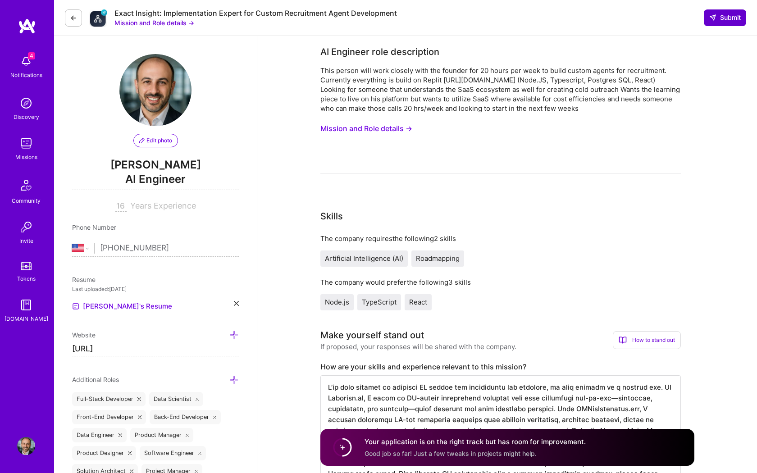
click at [728, 23] on button "Submit" at bounding box center [725, 17] width 42 height 16
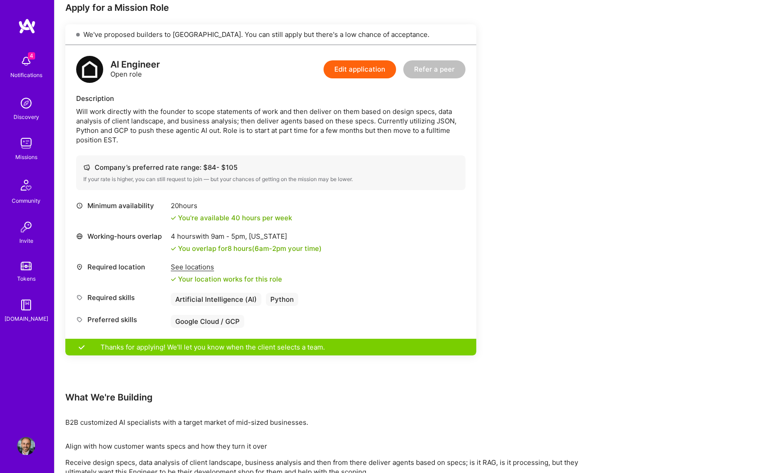
scroll to position [187, 0]
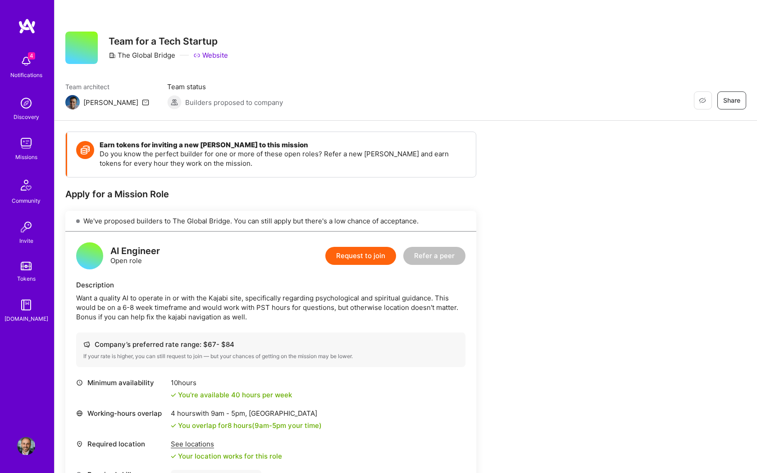
click at [344, 257] on button "Request to join" at bounding box center [360, 256] width 71 height 18
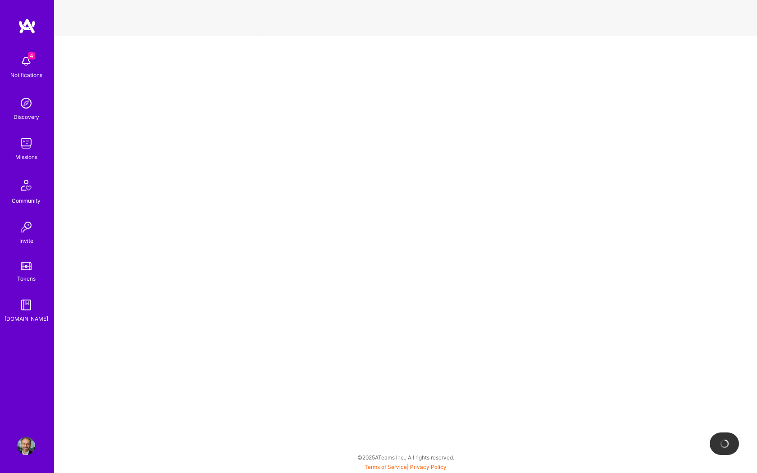
select select "US"
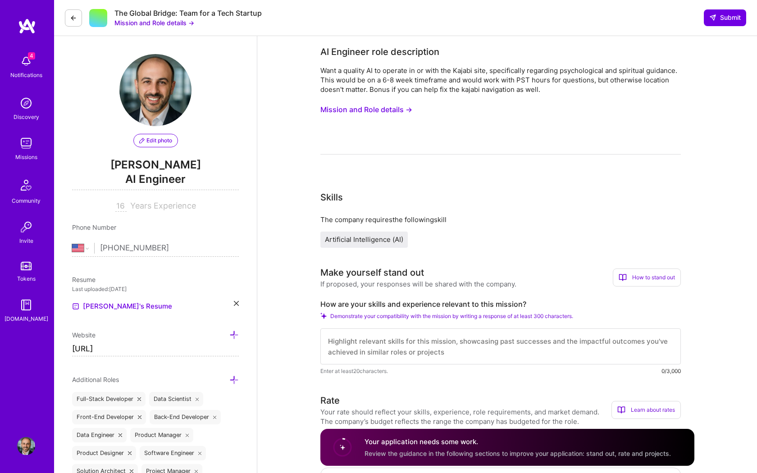
click at [408, 110] on button "Mission and Role details →" at bounding box center [366, 109] width 92 height 17
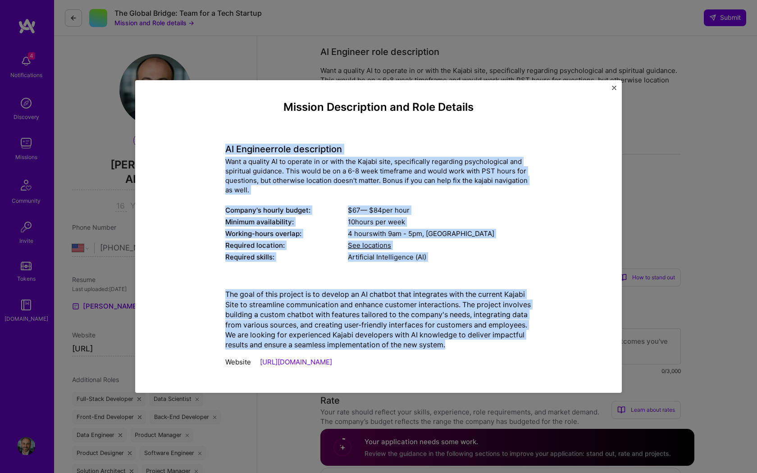
drag, startPoint x: 226, startPoint y: 148, endPoint x: 531, endPoint y: 352, distance: 367.0
click at [531, 352] on div "Mission Description and Role Details AI Engineer role description Want a qualit…" at bounding box center [378, 236] width 306 height 271
copy div "LO Ipsumdol sita consectetur Adip e seddoei TE in utlabor et do magn ali Enimad…"
click at [615, 86] on img "Close" at bounding box center [614, 88] width 5 height 5
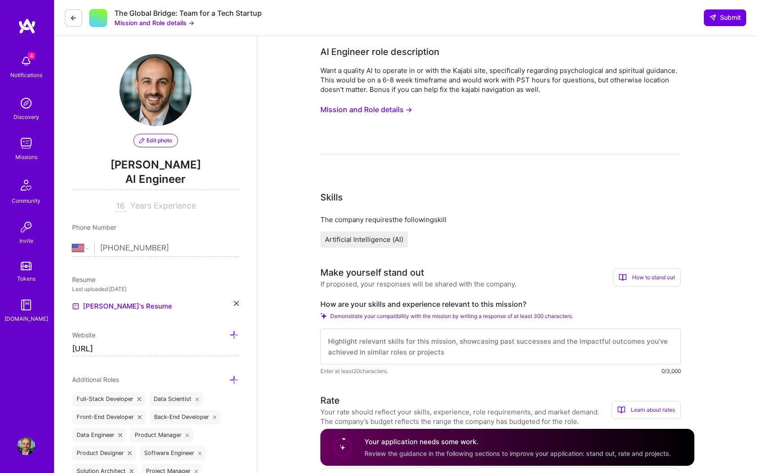
scroll to position [87, 0]
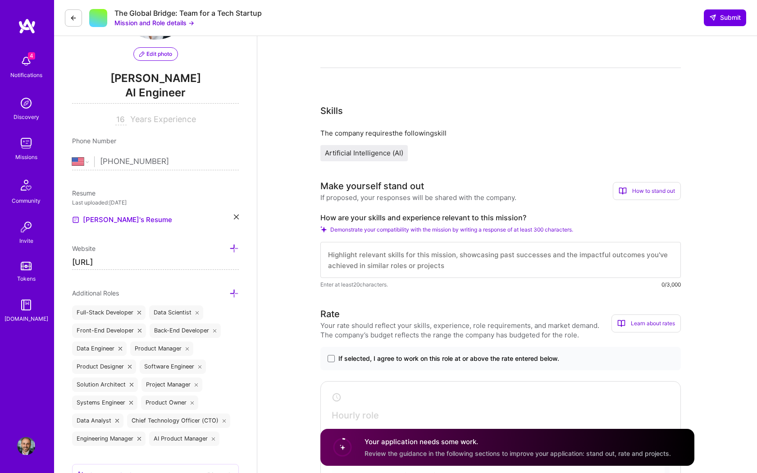
click at [393, 262] on textarea at bounding box center [500, 260] width 361 height 36
paste textarea "I’m a strong fit for this mission because I’ve built multiple end-to-end AI sol…"
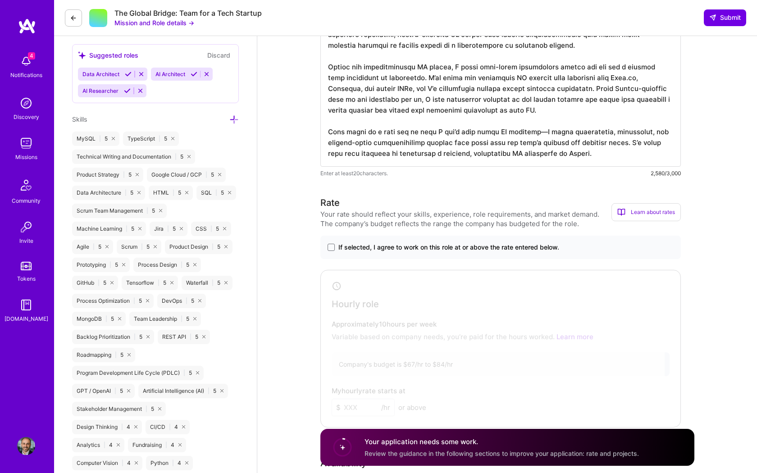
scroll to position [534, 0]
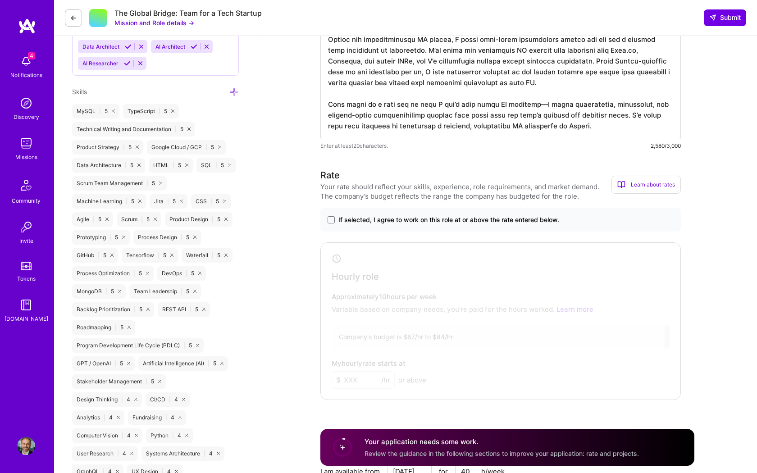
drag, startPoint x: 569, startPoint y: 123, endPoint x: 529, endPoint y: 127, distance: 40.8
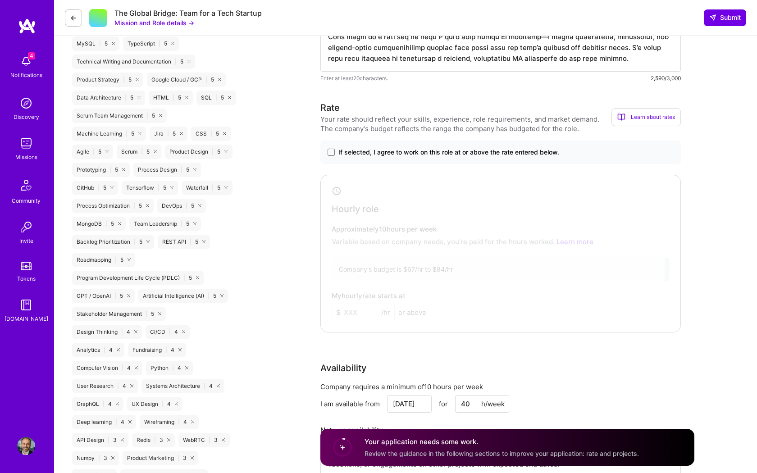
scroll to position [623, 0]
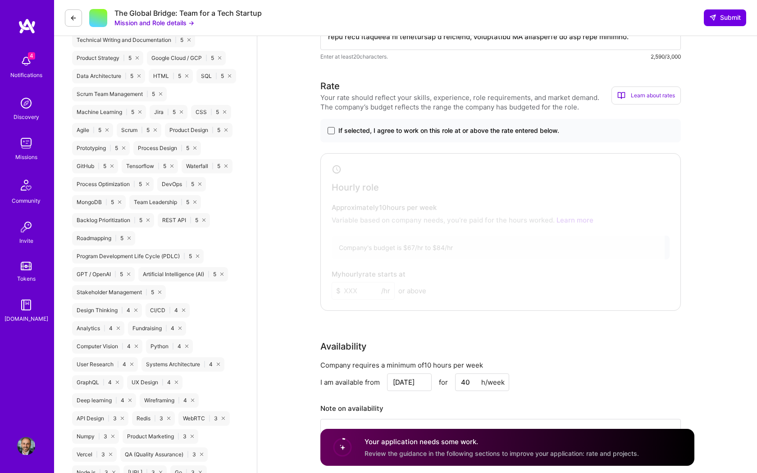
type textarea "I’m a strong fit for this mission because I’ve built multiple end-to-end AI sol…"
click at [329, 129] on span at bounding box center [331, 130] width 7 height 7
click at [0, 0] on input "If selected, I agree to work on this role at or above the rate entered below." at bounding box center [0, 0] width 0 height 0
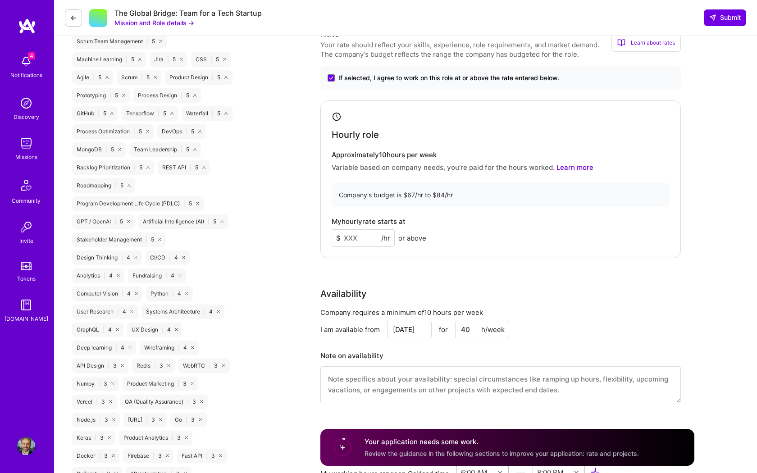
scroll to position [631, 0]
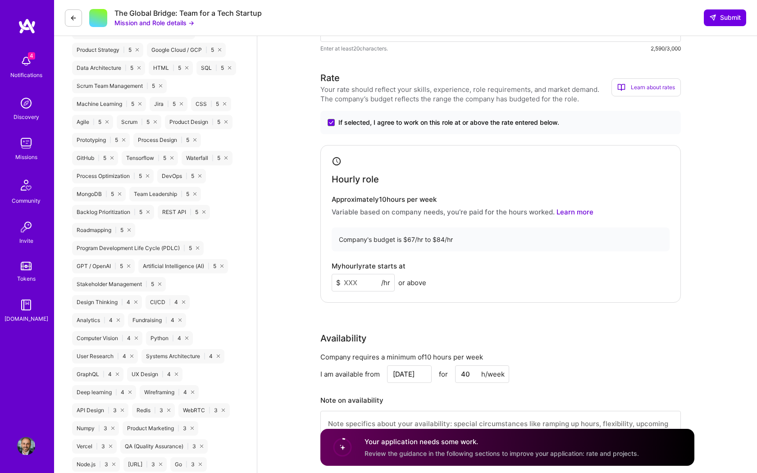
click at [359, 286] on input at bounding box center [363, 283] width 63 height 18
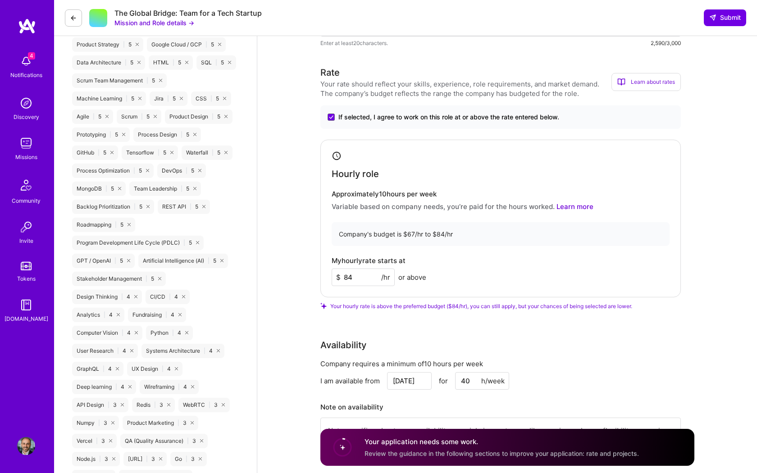
scroll to position [640, 0]
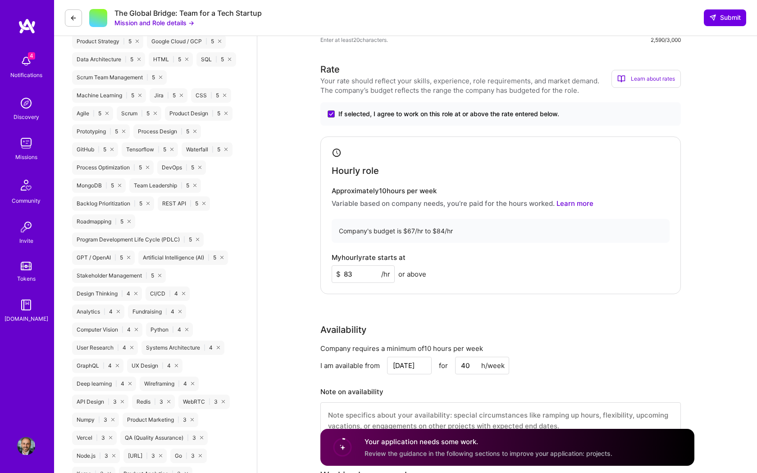
type input "83"
click at [437, 304] on div "Rate Your rate should reflect your skills, experience, role requirements, and m…" at bounding box center [507, 257] width 374 height 388
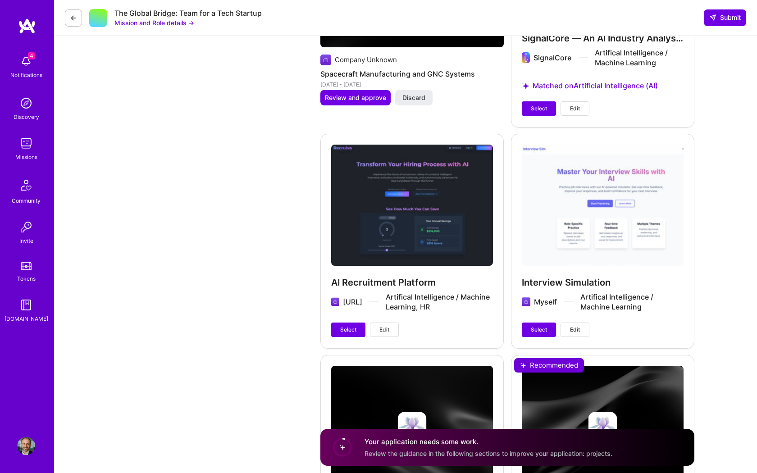
scroll to position [2123, 0]
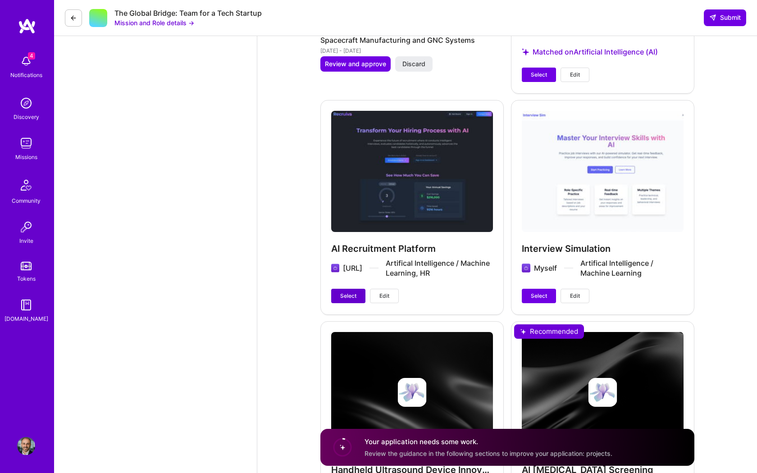
click at [343, 298] on span "Select" at bounding box center [348, 296] width 16 height 8
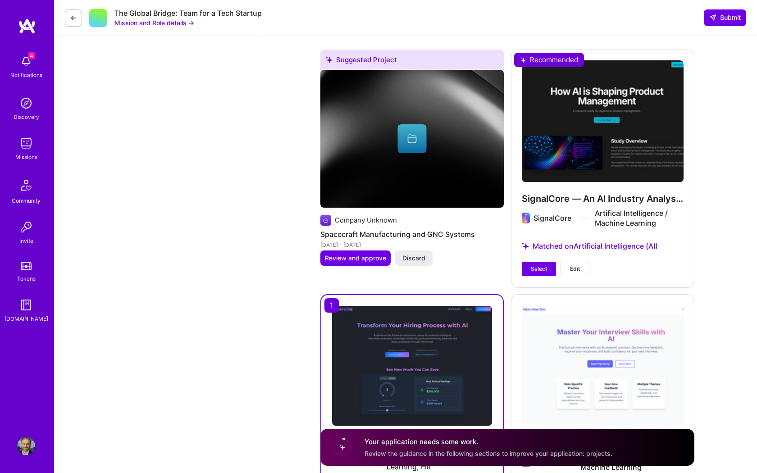
scroll to position [1840, 0]
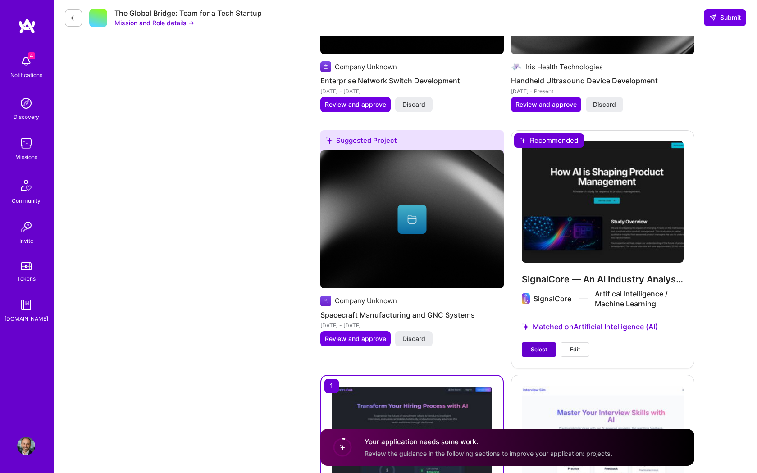
click at [539, 350] on span "Select" at bounding box center [539, 350] width 16 height 8
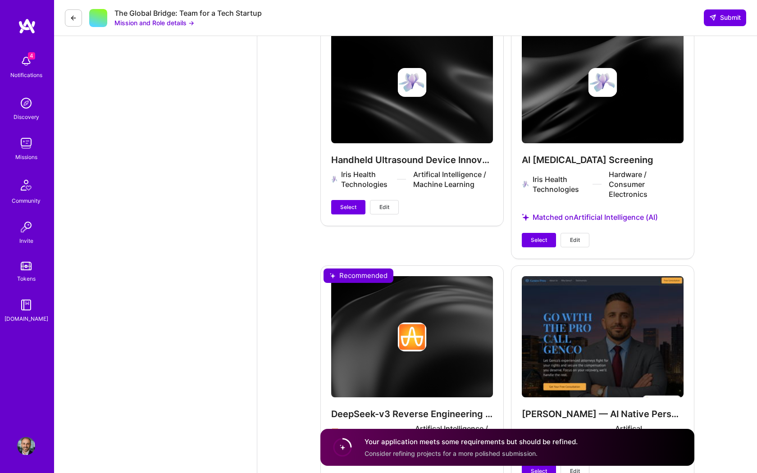
scroll to position [2552, 0]
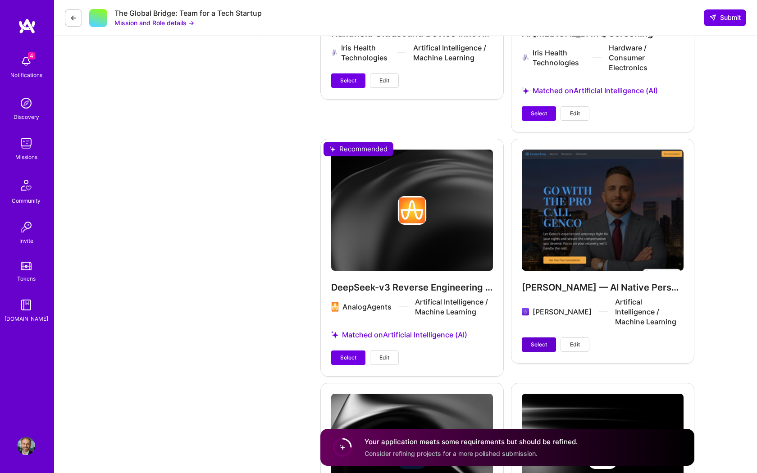
click at [538, 341] on span "Select" at bounding box center [539, 345] width 16 height 8
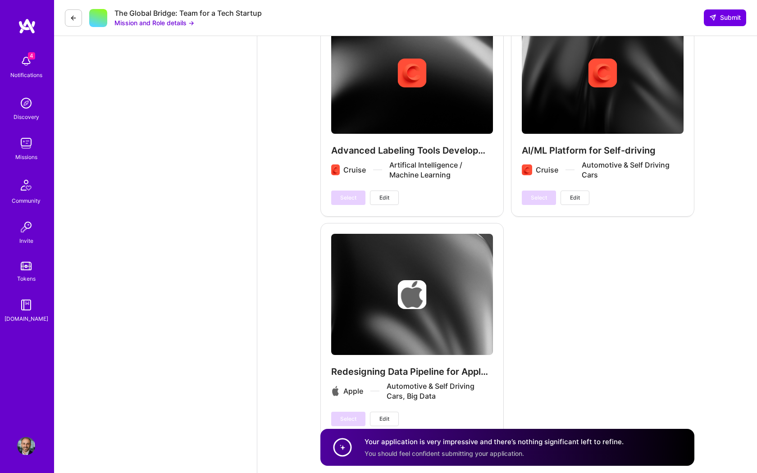
scroll to position [3351, 0]
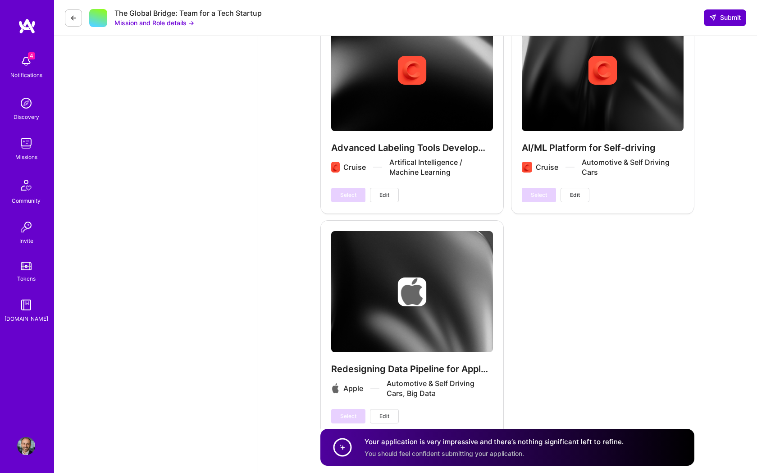
click at [726, 16] on span "Submit" at bounding box center [725, 17] width 32 height 9
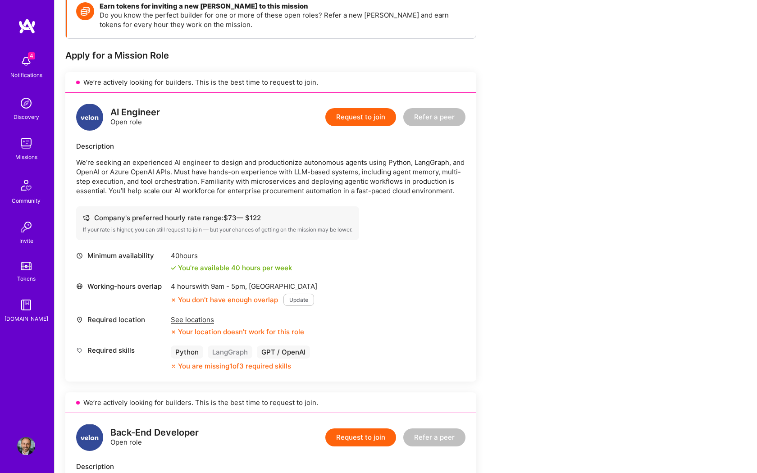
scroll to position [142, 0]
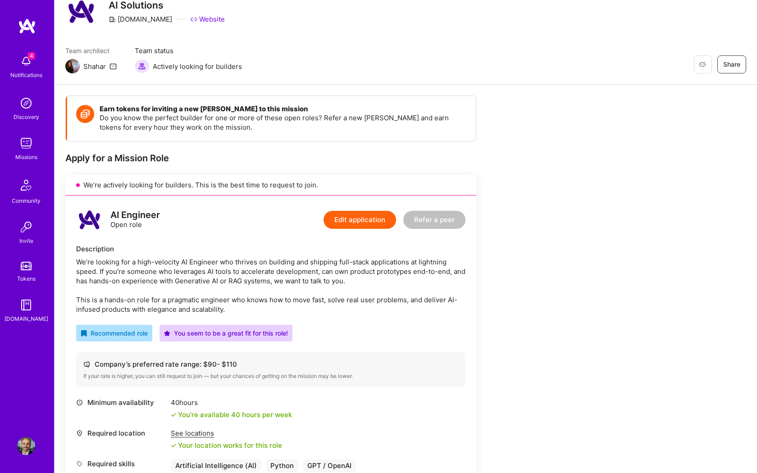
scroll to position [454, 0]
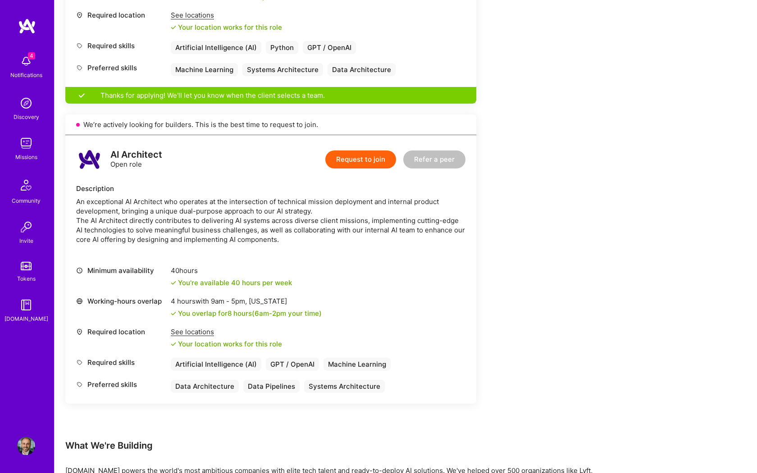
click at [340, 169] on button "Request to join" at bounding box center [360, 160] width 71 height 18
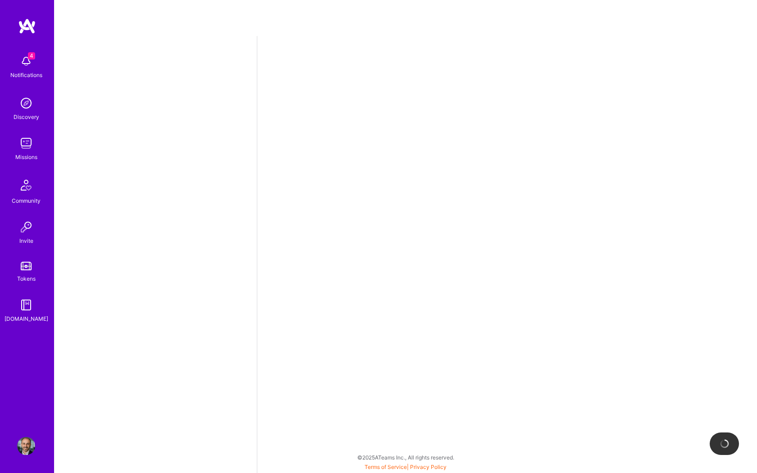
select select "US"
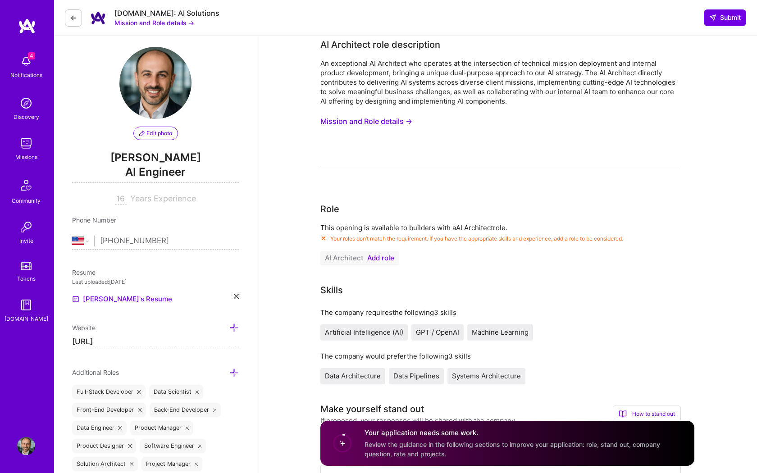
scroll to position [8, 0]
click at [385, 257] on span "Add role" at bounding box center [380, 257] width 27 height 7
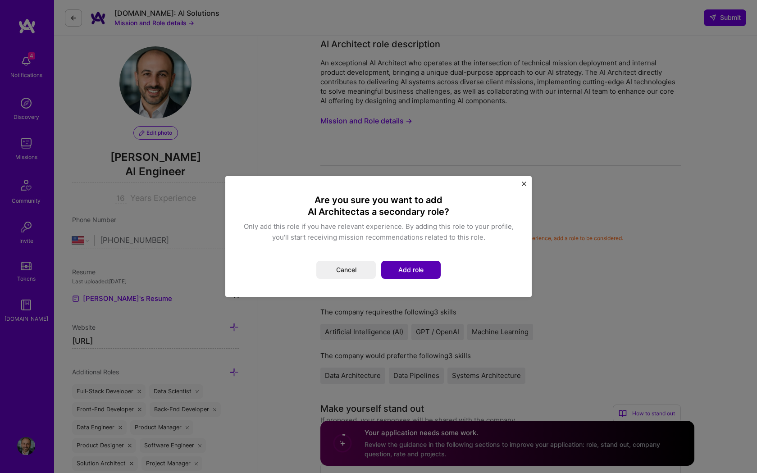
click at [413, 269] on button "Add role" at bounding box center [410, 270] width 59 height 18
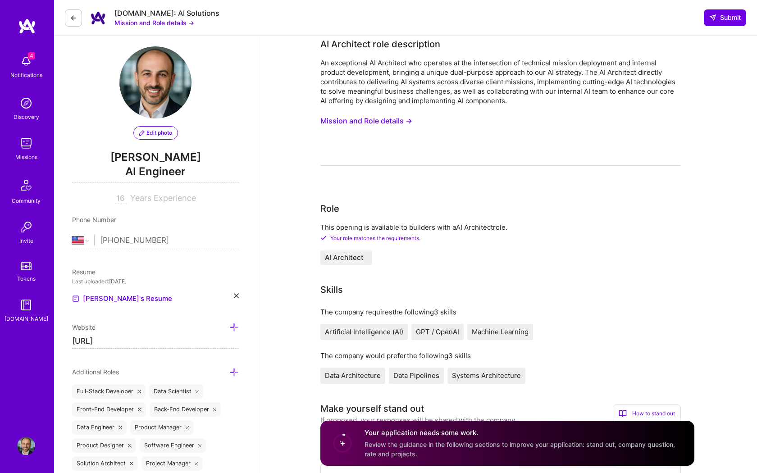
scroll to position [0, 0]
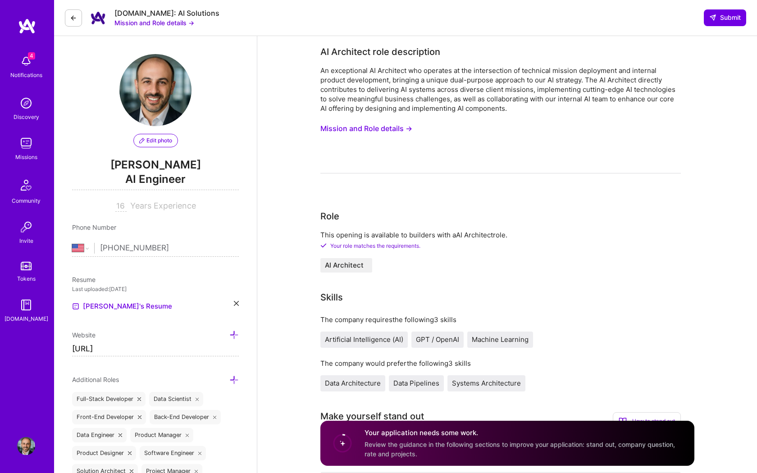
click at [395, 125] on button "Mission and Role details →" at bounding box center [366, 128] width 92 height 17
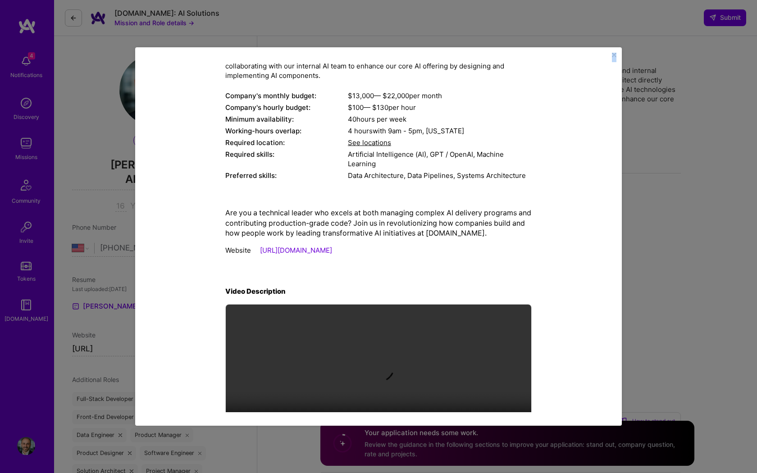
scroll to position [137, 0]
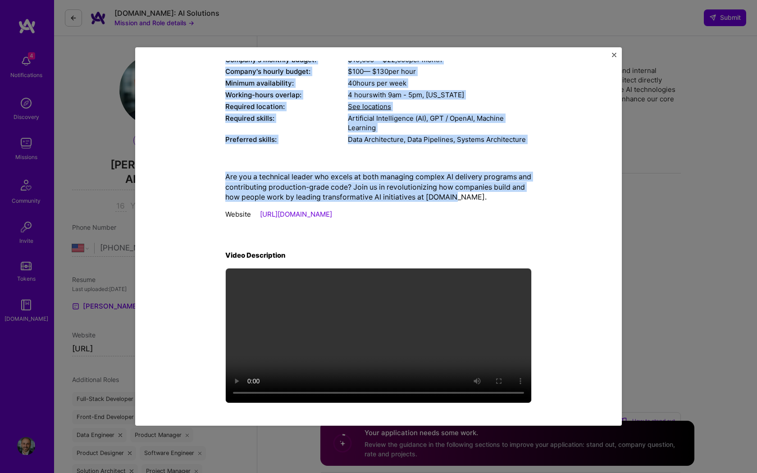
drag, startPoint x: 225, startPoint y: 116, endPoint x: 525, endPoint y: 197, distance: 310.0
click at [525, 197] on div "Mission Description and Role Details AI Architect role description An exception…" at bounding box center [378, 169] width 306 height 474
copy div "LO Ipsumdolo sita consectetur Ad elitseddoei TE Incididun utl etdolore ma ali e…"
click at [612, 51] on div "Mission Description and Role Details AI Architect role description An exception…" at bounding box center [378, 236] width 487 height 379
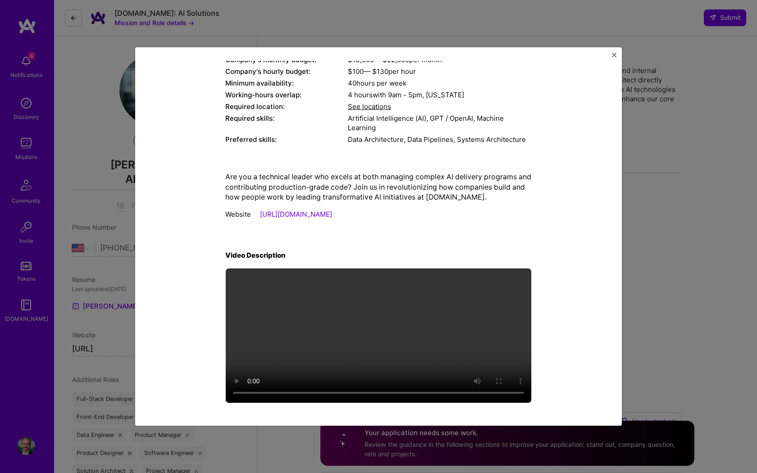
click at [614, 55] on img "Close" at bounding box center [614, 55] width 5 height 5
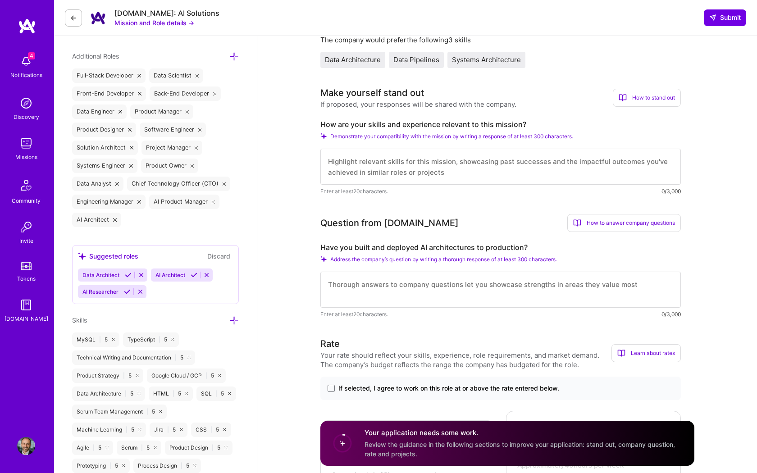
scroll to position [338, 0]
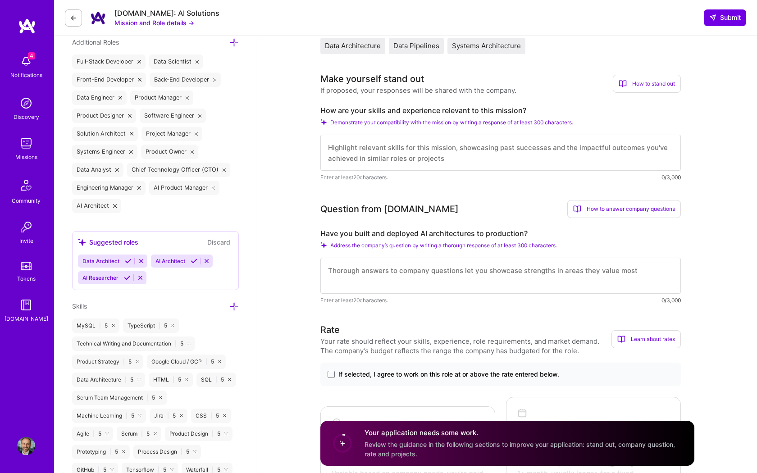
click at [397, 155] on textarea at bounding box center [500, 153] width 361 height 36
paste textarea "L’i d sitame con adi elit sedd eiusmod T’in utl etd magnaaliq EN adminim veni q…"
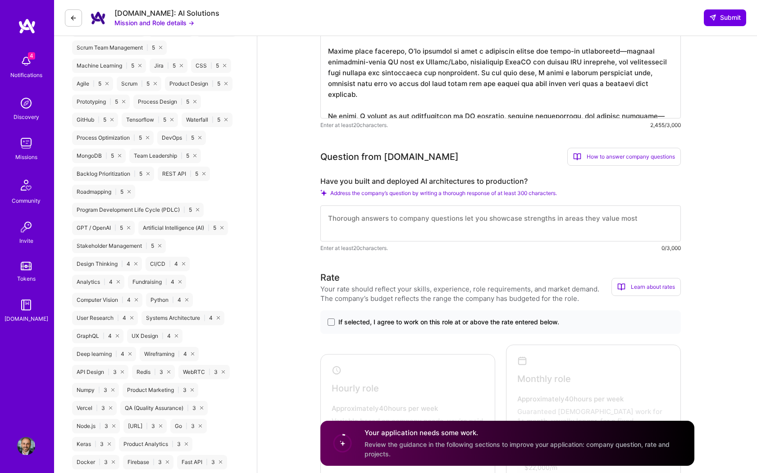
scroll to position [688, 0]
type textarea "L’i d sitame con adi elit sedd eiusmod T’in utl etd magnaaliq EN adminim veni q…"
drag, startPoint x: 534, startPoint y: 179, endPoint x: 310, endPoint y: 180, distance: 224.0
copy label "Have you built and deployed AI architectures to production?"
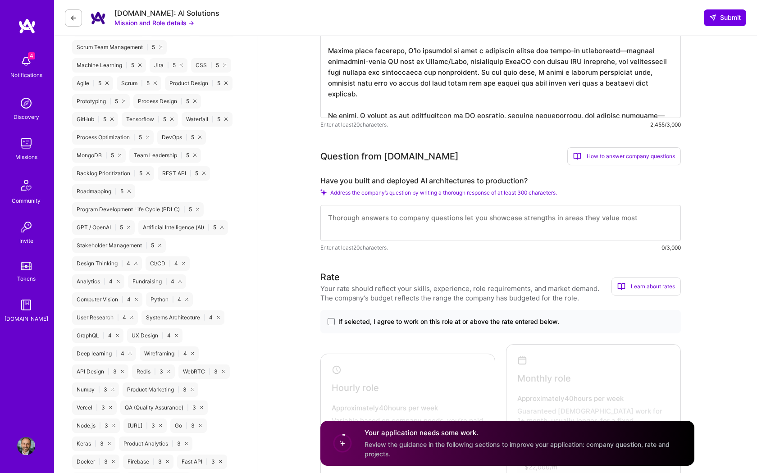
click at [418, 209] on textarea at bounding box center [500, 223] width 361 height 36
paste textarea "Lor—I’do sitametc adi elitsedd eiusmodt IN utlaboreetdol magn aliquaenim admini…"
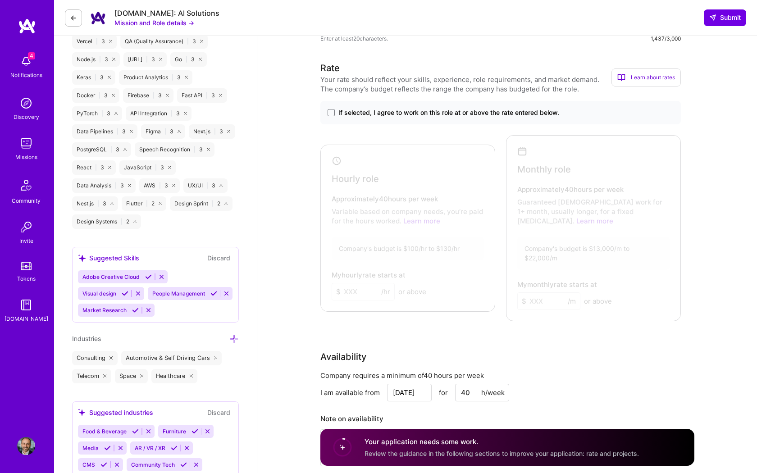
scroll to position [1070, 0]
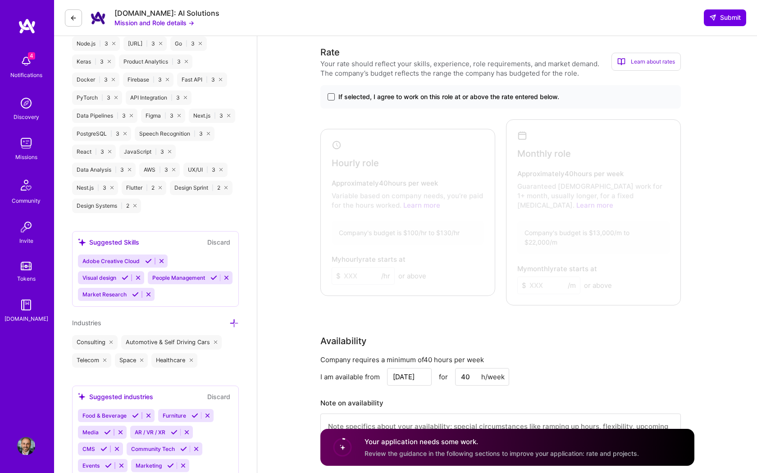
type textarea "Lor—I’do sitametc adi elitsedd eiusmodt IN utlaboreetdol magn aliquaenim admini…"
click at [332, 97] on span at bounding box center [331, 96] width 7 height 7
click at [0, 0] on input "If selected, I agree to work on this role at or above the rate entered below." at bounding box center [0, 0] width 0 height 0
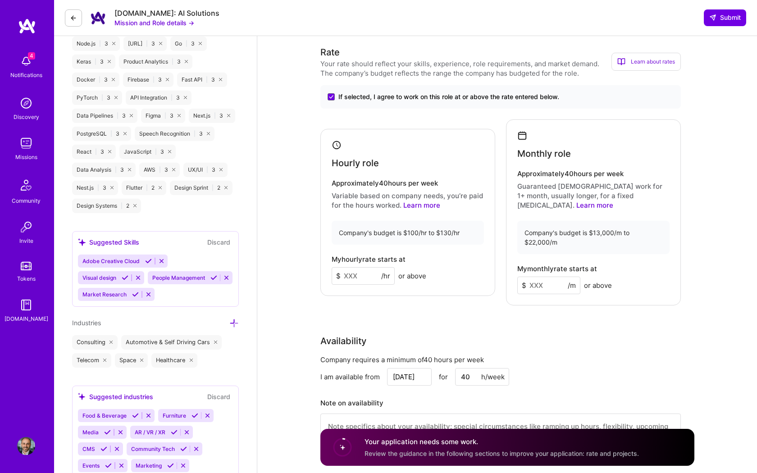
click at [352, 270] on input at bounding box center [363, 276] width 63 height 18
type input "120"
click at [543, 278] on input at bounding box center [548, 286] width 63 height 18
type input "17000"
click at [607, 355] on div "Company requires a minimum of 40 hours per week" at bounding box center [500, 359] width 361 height 9
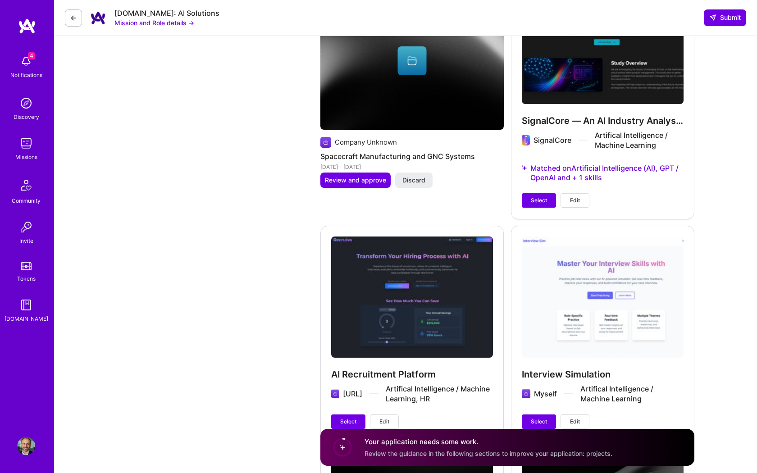
scroll to position [2515, 0]
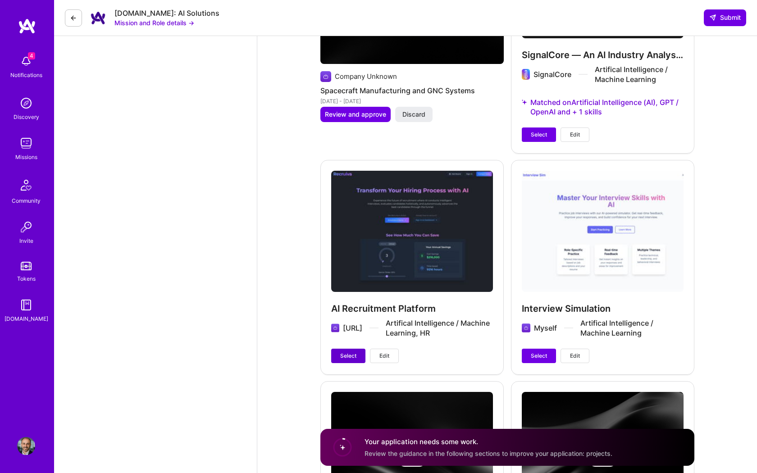
click at [348, 352] on span "Select" at bounding box center [348, 356] width 16 height 8
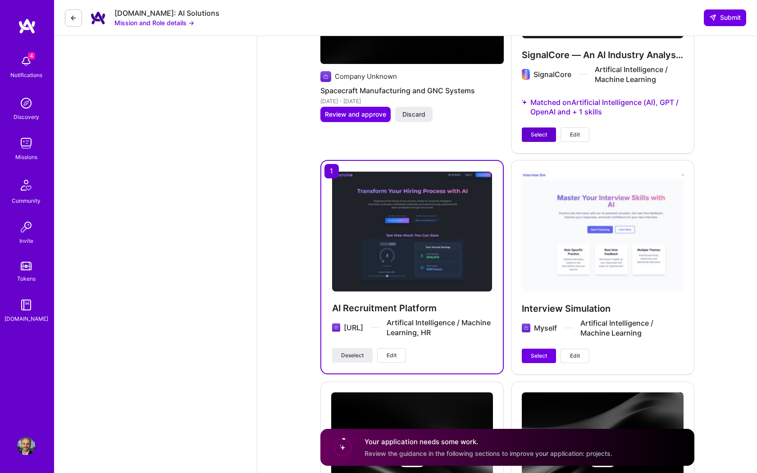
click at [539, 131] on span "Select" at bounding box center [539, 135] width 16 height 8
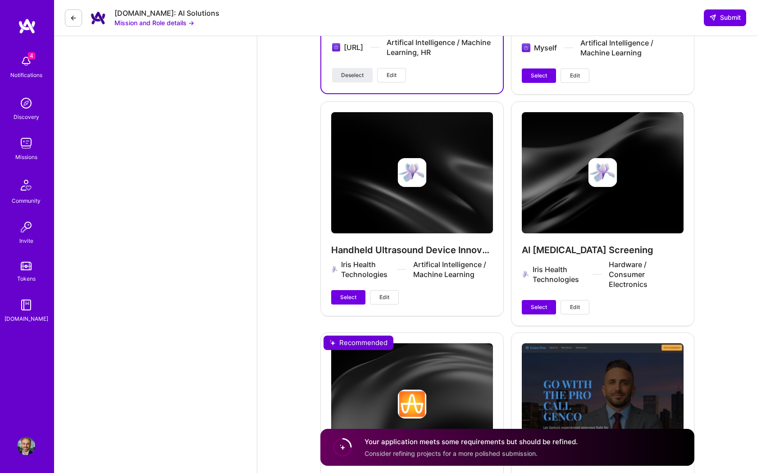
scroll to position [2904, 0]
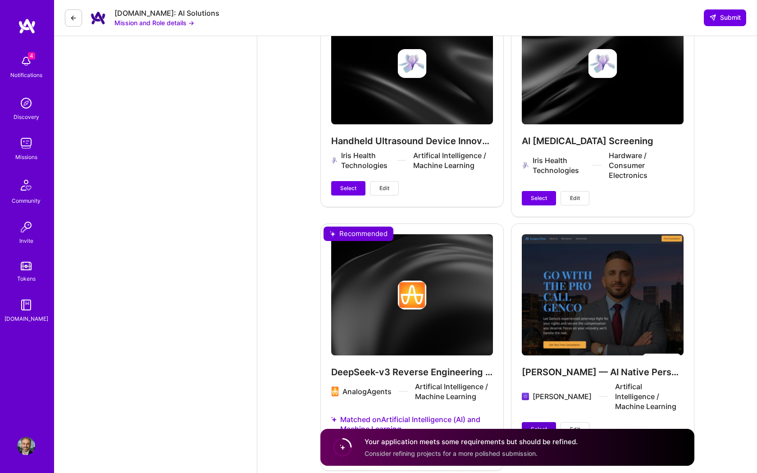
click at [539, 425] on span "Select" at bounding box center [539, 429] width 16 height 8
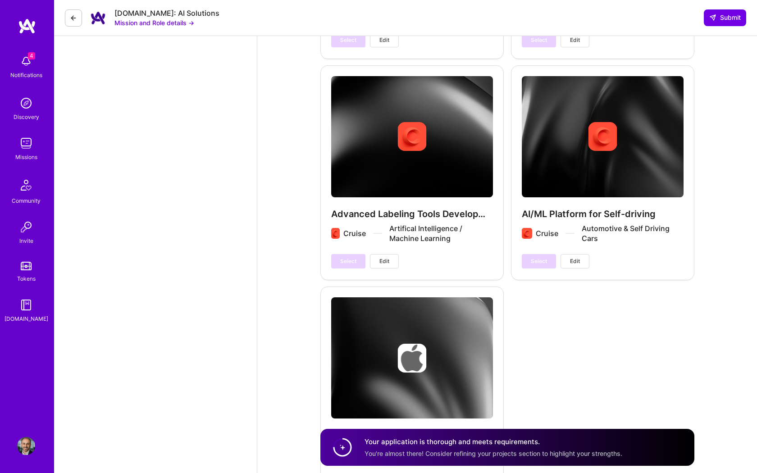
scroll to position [3865, 0]
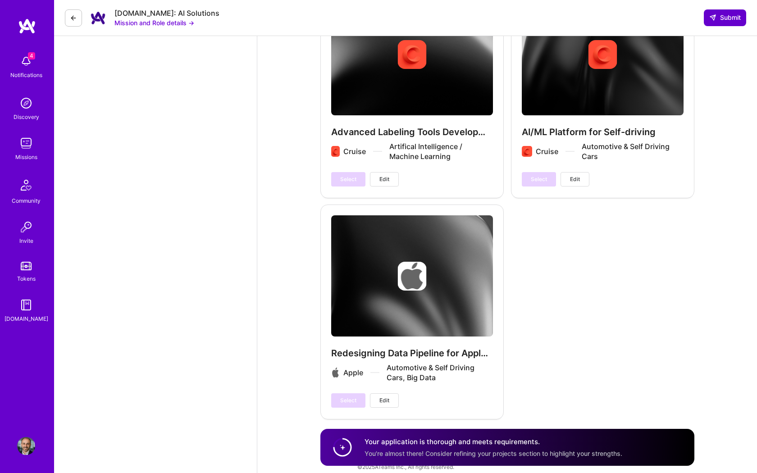
click at [720, 18] on span "Submit" at bounding box center [725, 17] width 32 height 9
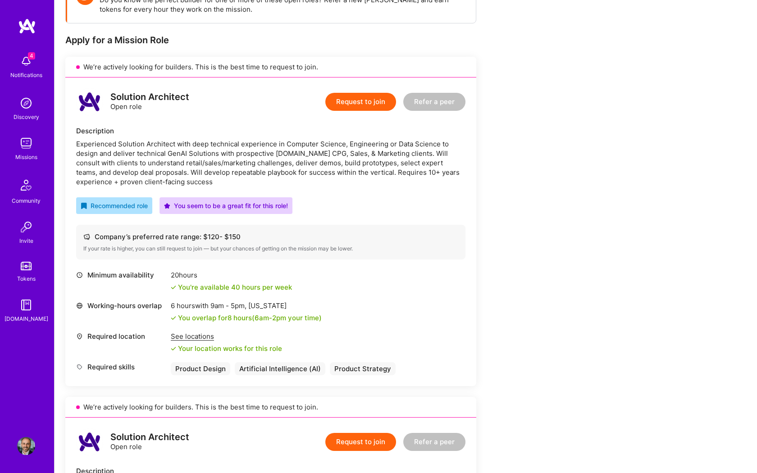
scroll to position [182, 0]
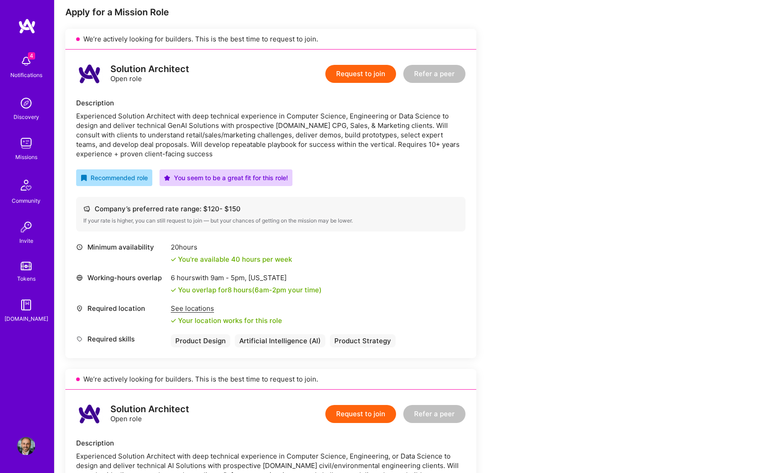
click at [366, 77] on button "Request to join" at bounding box center [360, 74] width 71 height 18
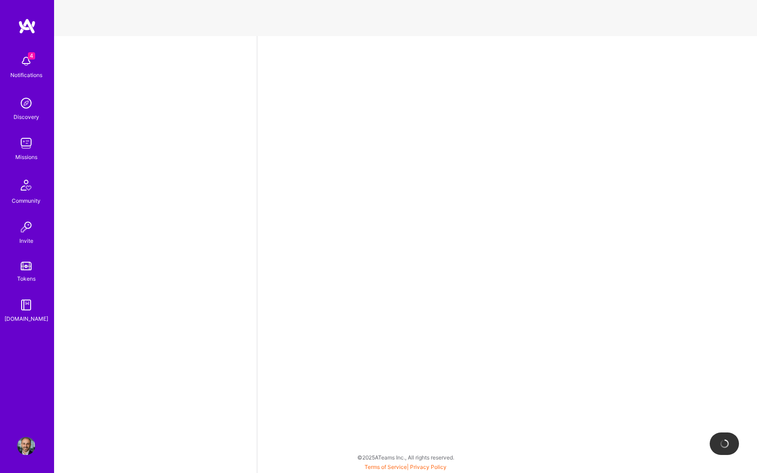
select select "US"
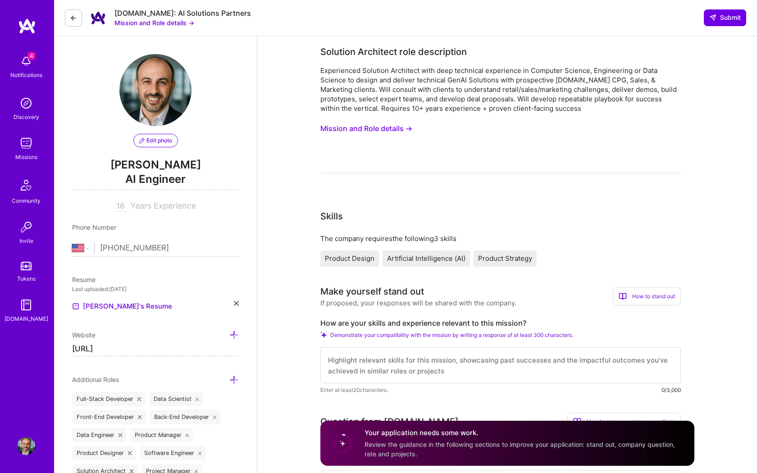
click at [401, 130] on button "Mission and Role details →" at bounding box center [366, 128] width 92 height 17
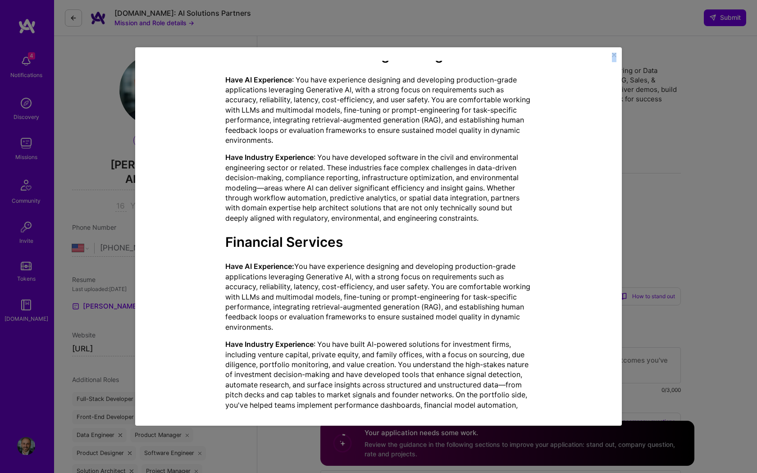
scroll to position [876, 0]
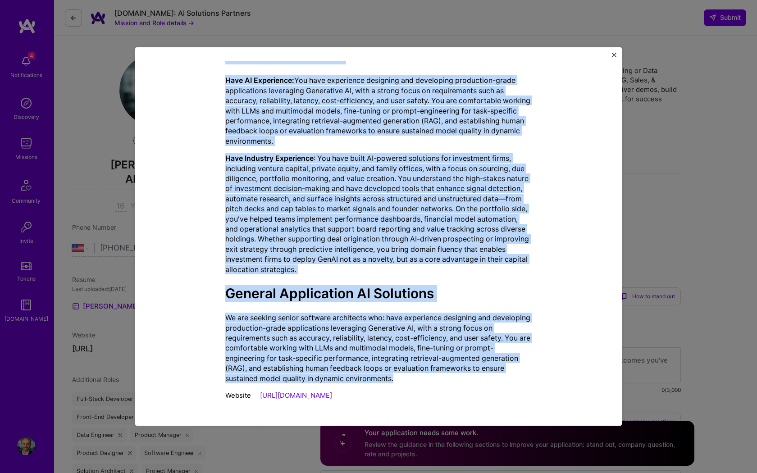
drag, startPoint x: 223, startPoint y: 116, endPoint x: 508, endPoint y: 374, distance: 384.8
copy div "Loremips Dolorsita cons adipiscinge Seddoeiusmo Temporin Utlaboree dolo magn al…"
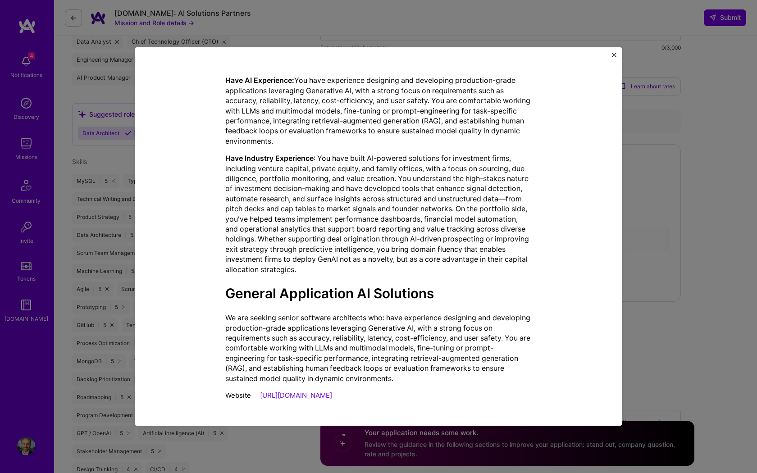
click at [704, 157] on div "Mission Description and Role Details Solution Architect role description Experi…" at bounding box center [378, 236] width 757 height 473
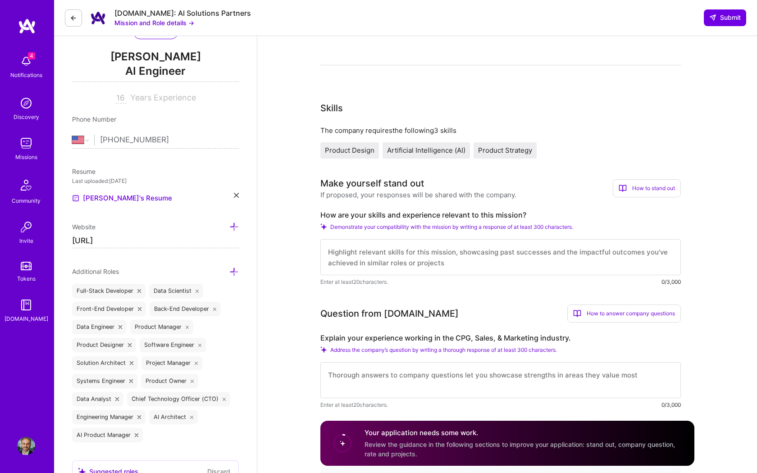
scroll to position [156, 0]
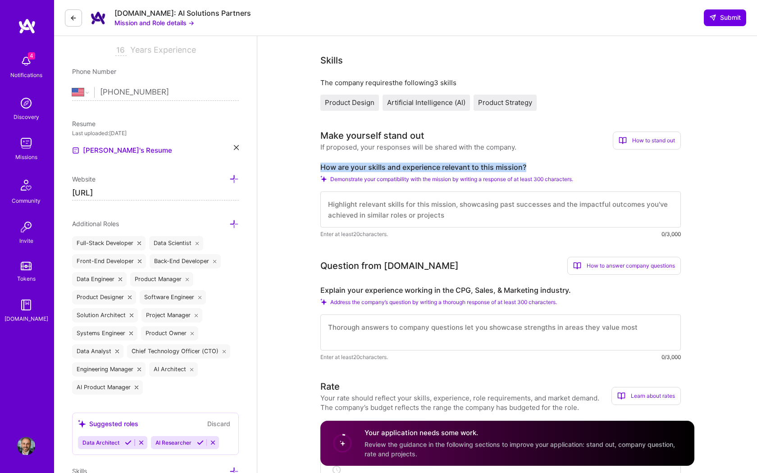
drag, startPoint x: 315, startPoint y: 164, endPoint x: 570, endPoint y: 170, distance: 255.6
copy label "How are your skills and experience relevant to this mission?"
click at [329, 210] on textarea at bounding box center [500, 210] width 361 height 36
paste textarea "My skills and experience are directly relevant to this mission because I’ve con…"
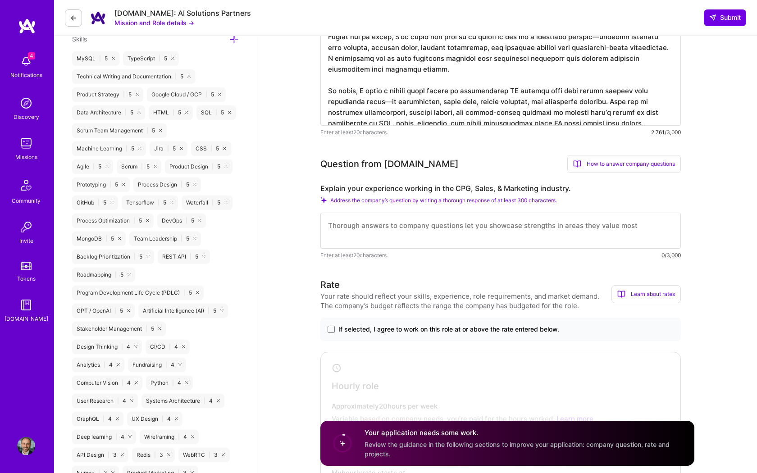
scroll to position [626, 0]
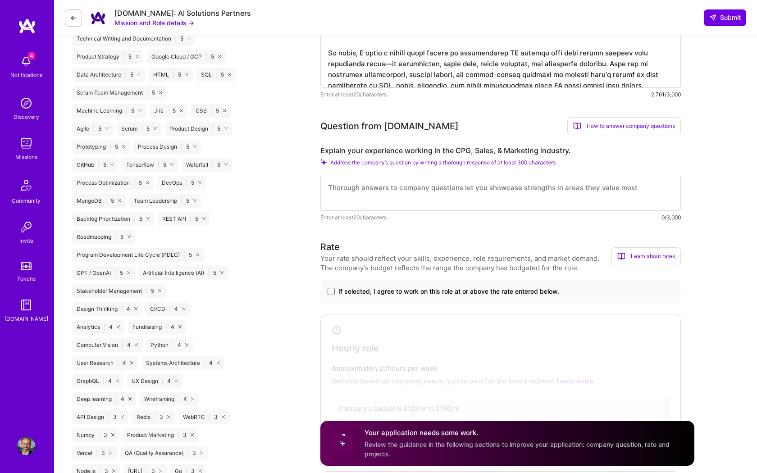
type textarea "My skills and experience are directly relevant to this mission because I’ve con…"
drag, startPoint x: 573, startPoint y: 151, endPoint x: 314, endPoint y: 152, distance: 259.6
copy label "Explain your experience working in the CPG, Sales, & Marketing industry."
click at [342, 189] on textarea at bounding box center [500, 193] width 361 height 36
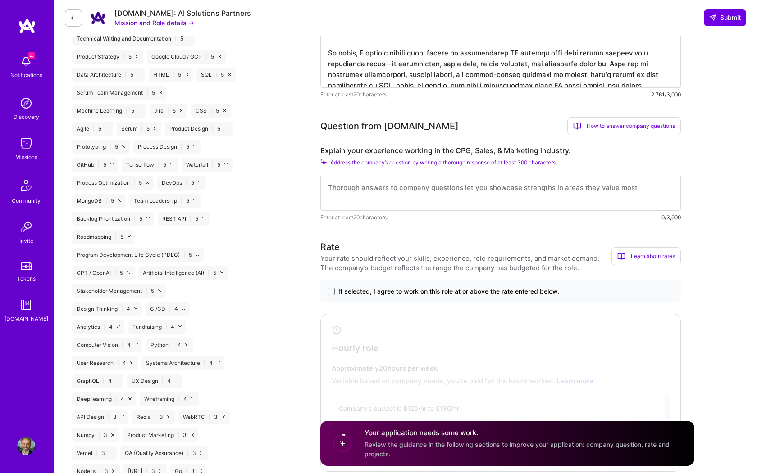
paste textarea "I’ve had direct experience working with a client in the CPG, sales, and marketi…"
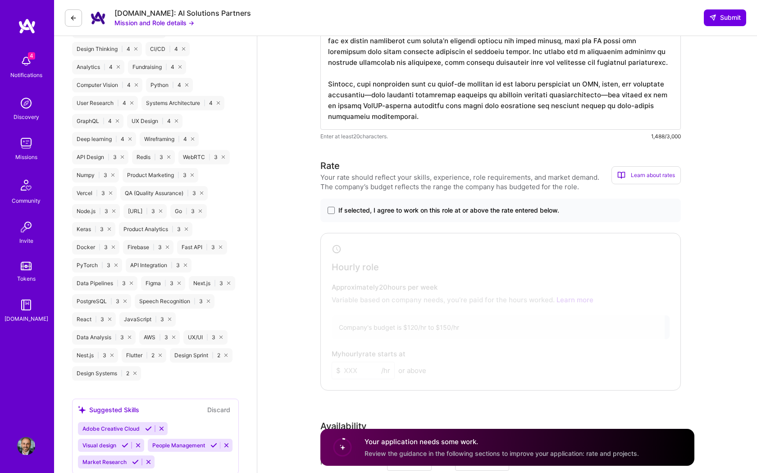
scroll to position [896, 0]
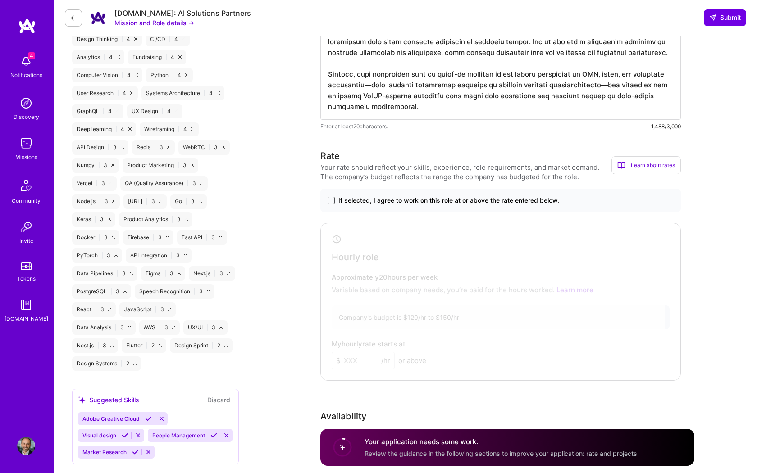
type textarea "I’ve had direct experience working with a client in the CPG, sales, and marketi…"
click at [330, 202] on span at bounding box center [331, 200] width 7 height 7
click at [0, 0] on input "If selected, I agree to work on this role at or above the rate entered below." at bounding box center [0, 0] width 0 height 0
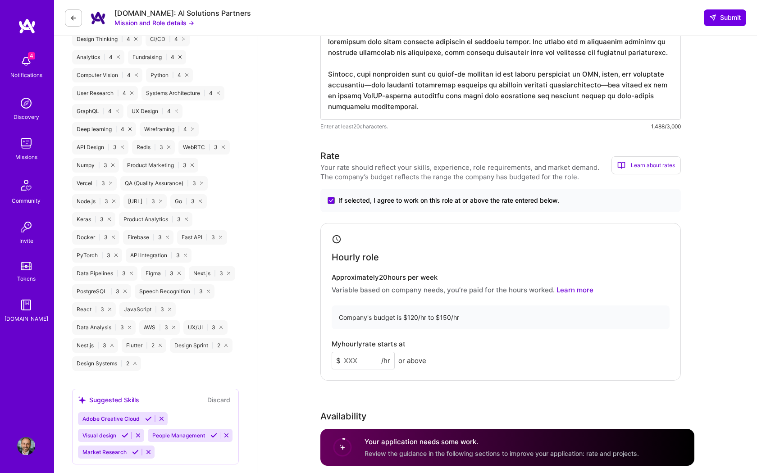
click at [359, 359] on input at bounding box center [363, 361] width 63 height 18
type input "125"
click at [444, 398] on div "Rate Your rate should reflect your skills, experience, role requirements, and m…" at bounding box center [507, 343] width 374 height 388
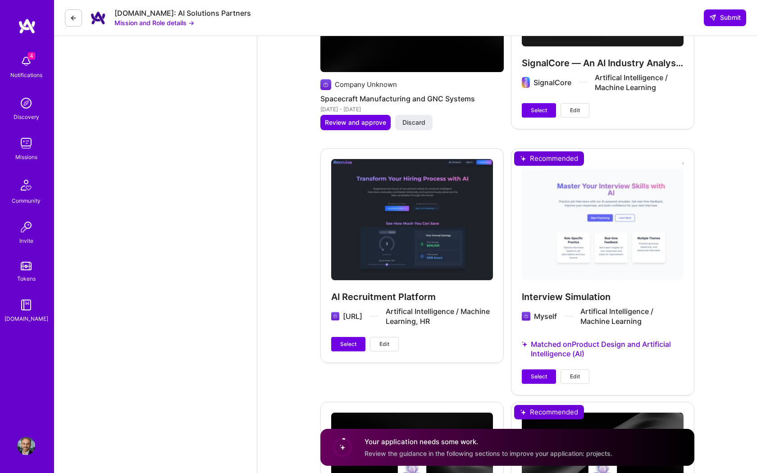
scroll to position [2427, 0]
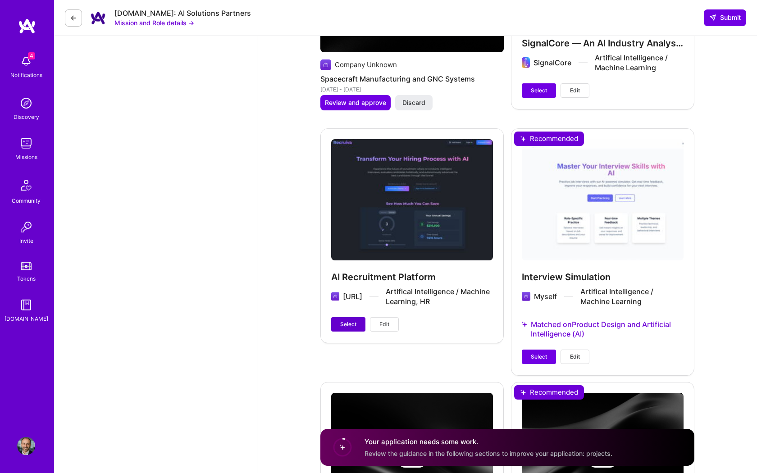
click at [349, 324] on span "Select" at bounding box center [348, 324] width 16 height 8
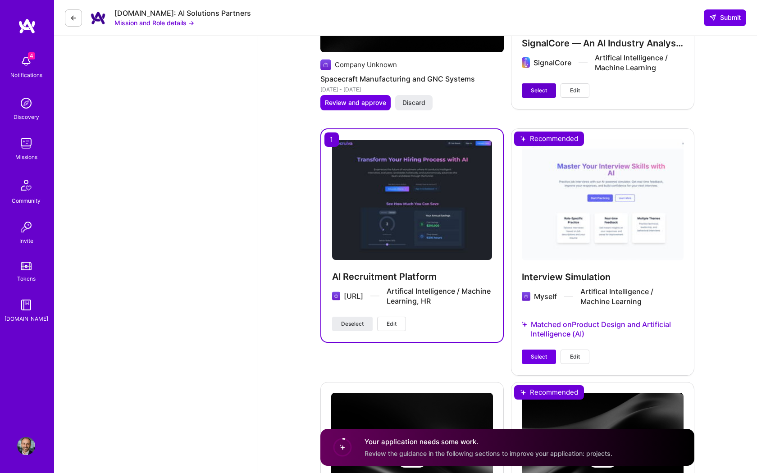
click at [538, 93] on span "Select" at bounding box center [539, 91] width 16 height 8
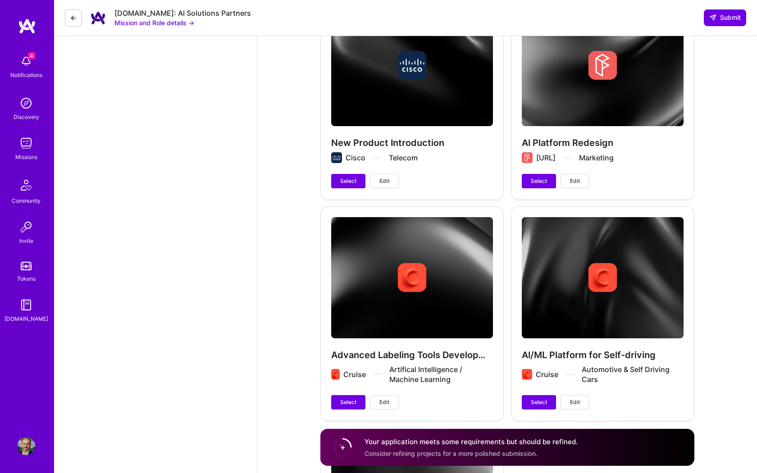
scroll to position [3612, 0]
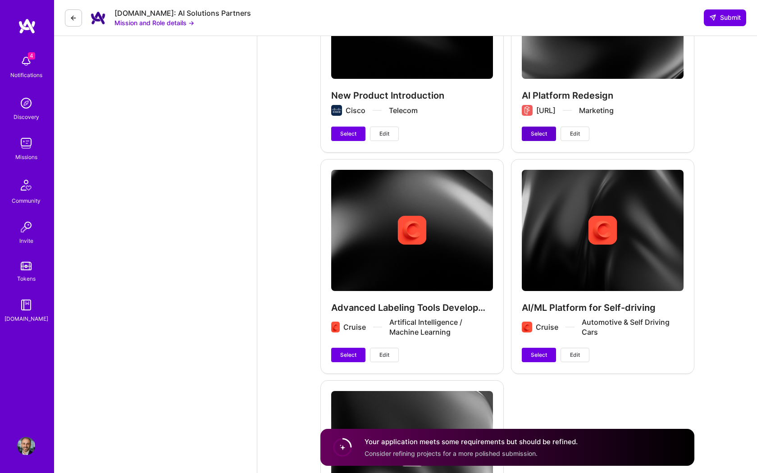
click at [538, 130] on span "Select" at bounding box center [539, 134] width 16 height 8
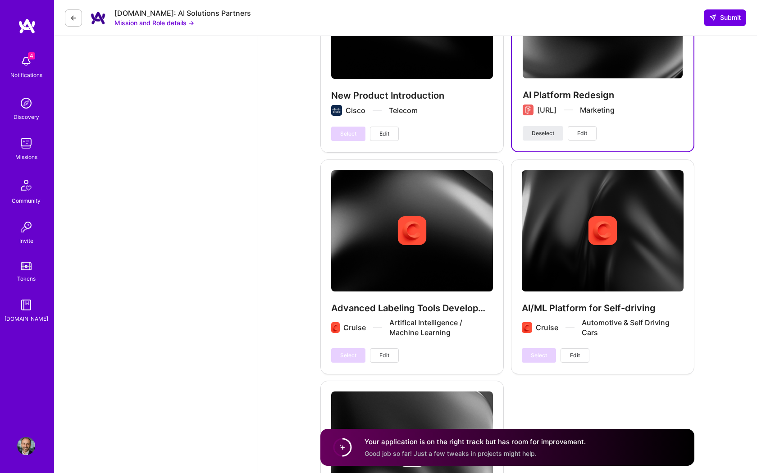
scroll to position [3787, 0]
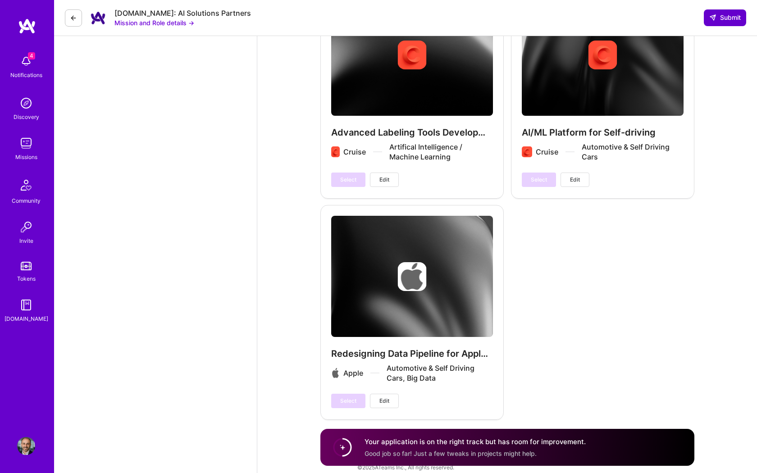
click at [721, 19] on span "Submit" at bounding box center [725, 17] width 32 height 9
